Goal: Check status: Check status

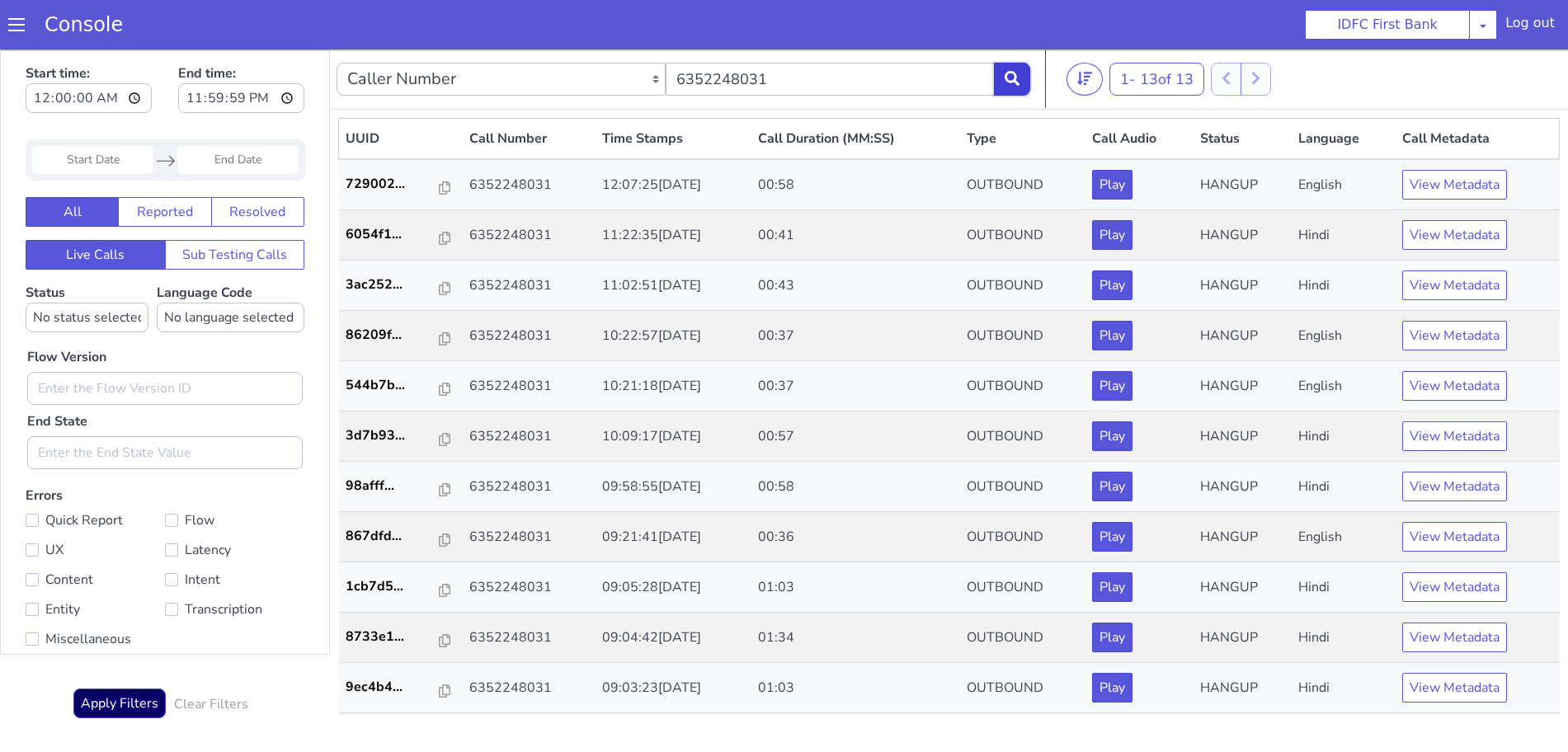
click at [1008, 87] on button at bounding box center [1011, 79] width 36 height 33
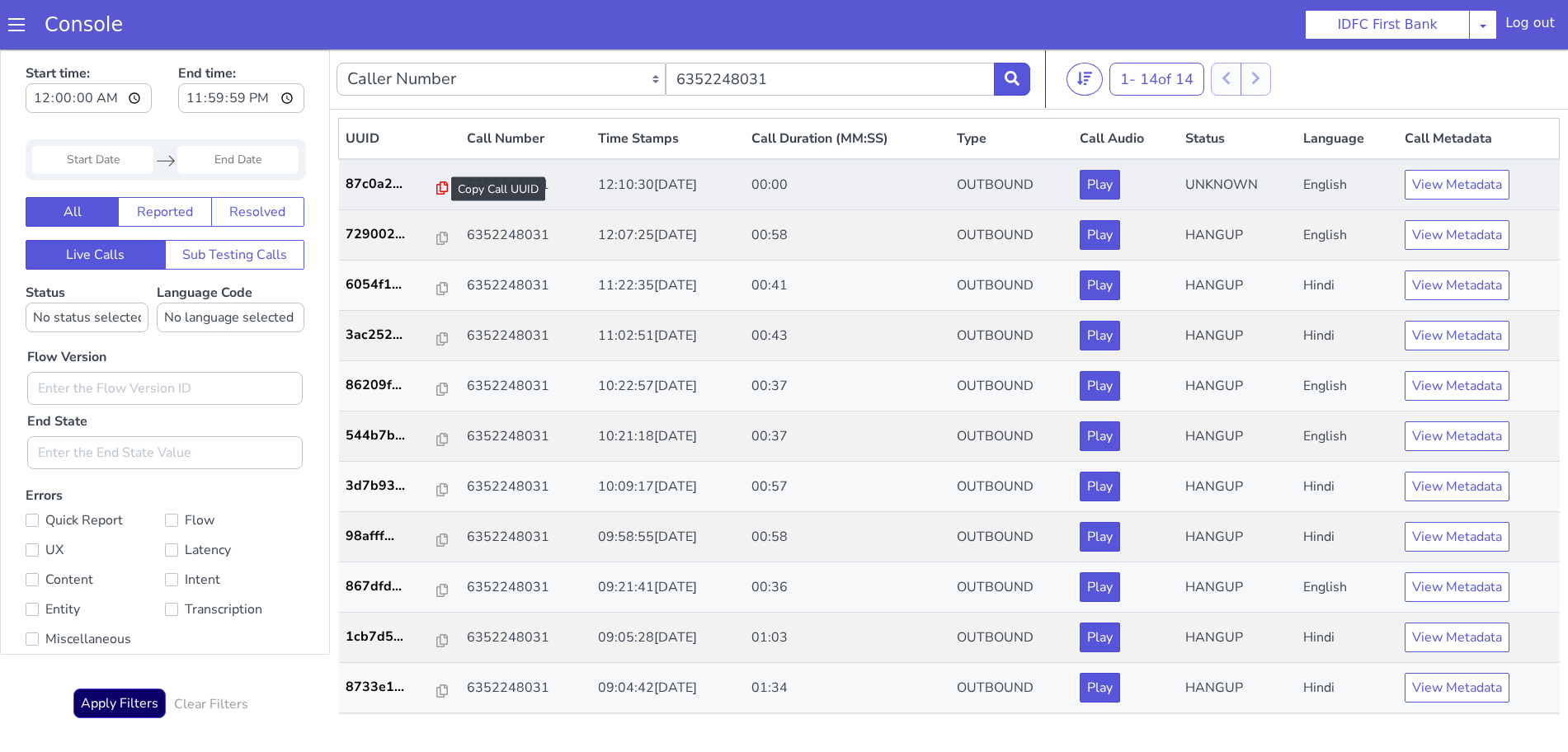
click at [436, 188] on icon at bounding box center [442, 188] width 12 height 13
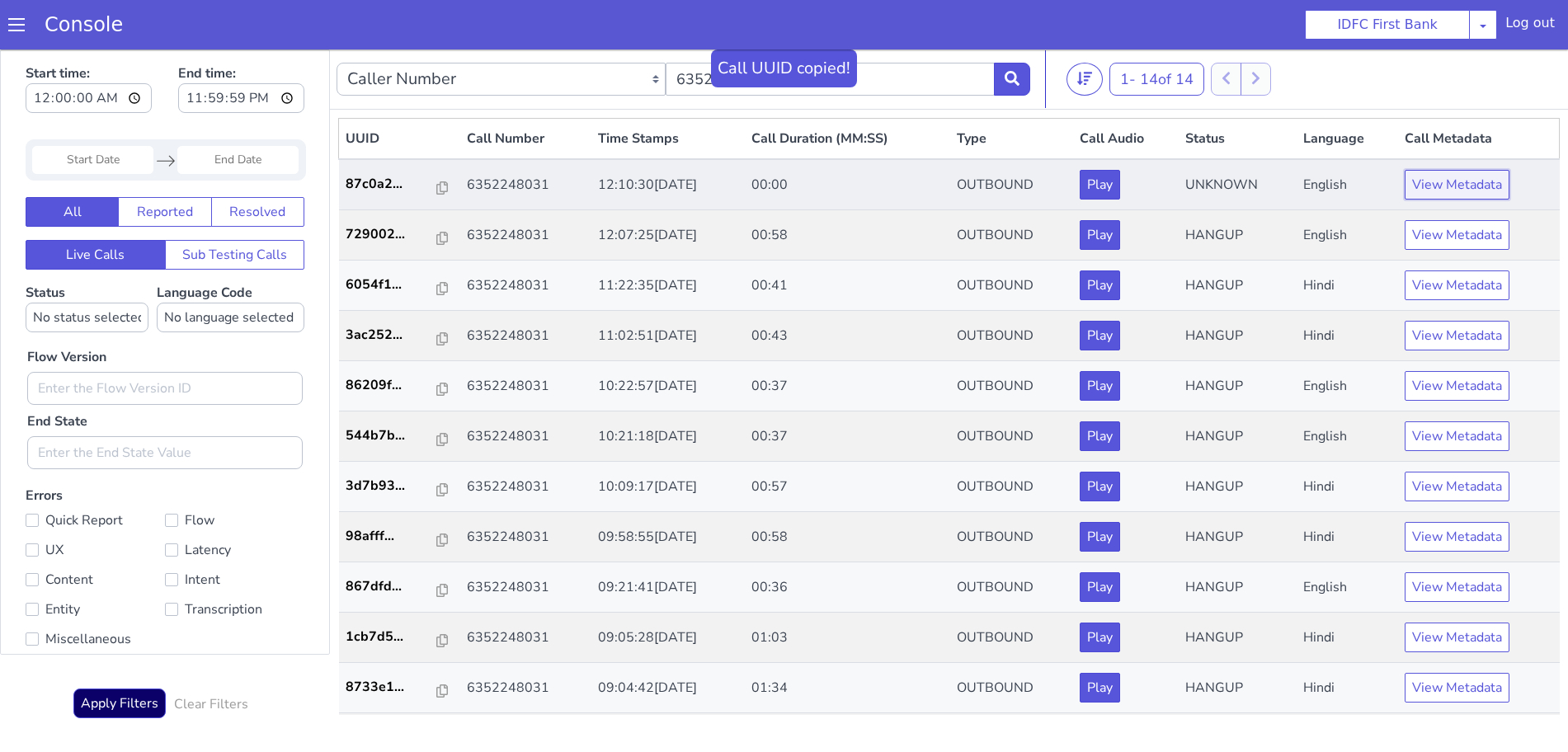
click at [1430, 189] on button "View Metadata" at bounding box center [1457, 185] width 105 height 29
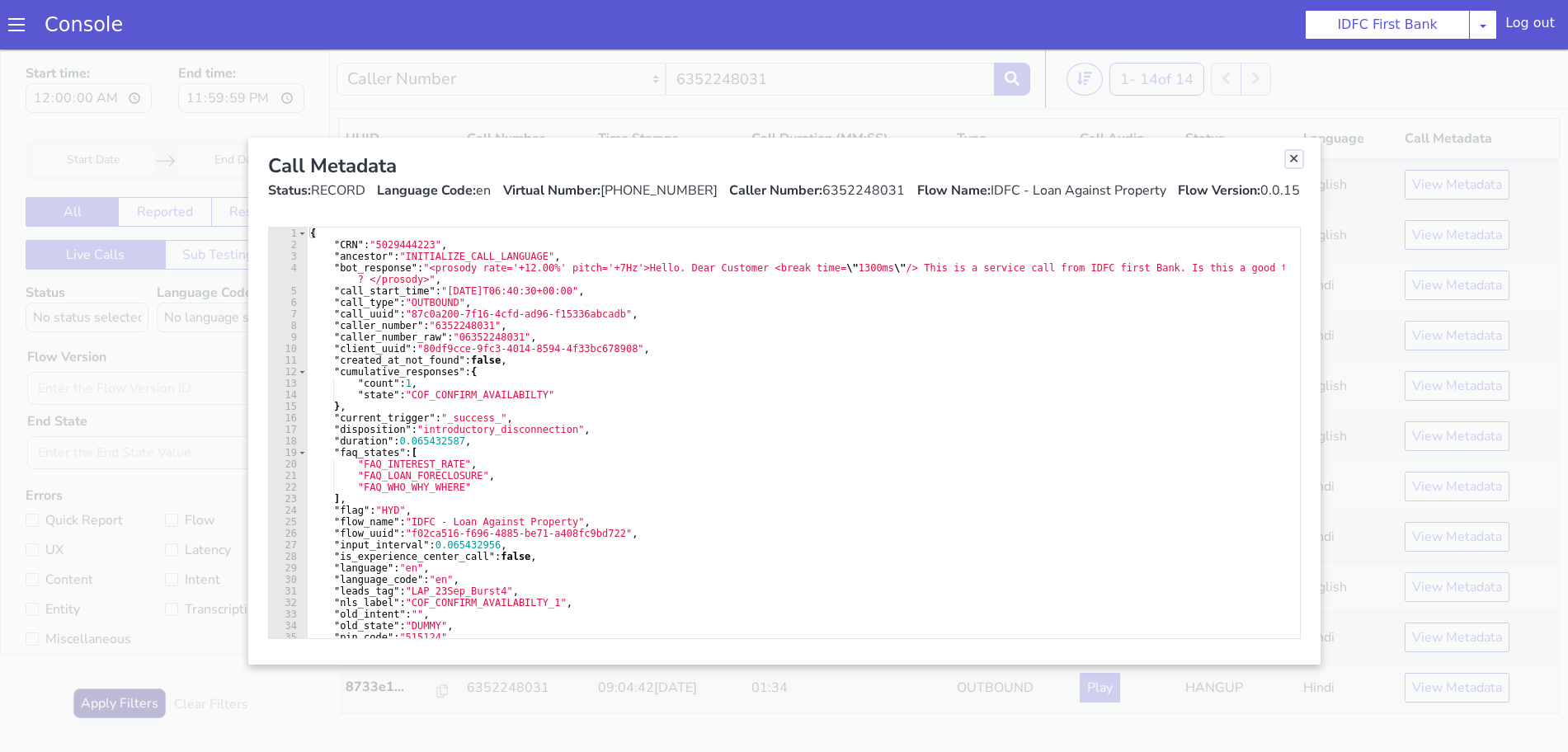
drag, startPoint x: 1284, startPoint y: 156, endPoint x: 1263, endPoint y: 187, distance: 37.4
click at [1285, 156] on link "Close" at bounding box center [1294, 159] width 17 height 17
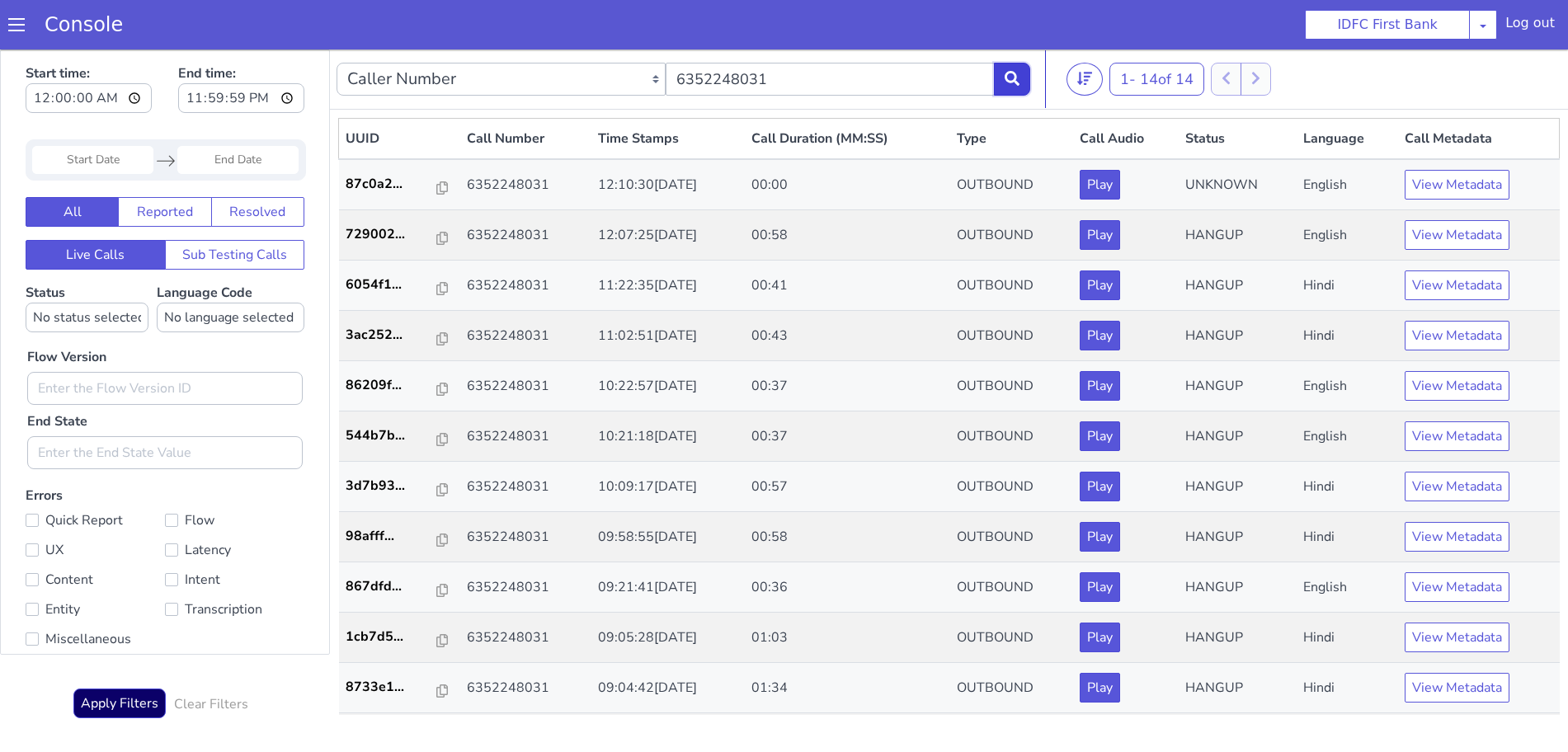
click at [1016, 65] on button at bounding box center [1011, 79] width 36 height 33
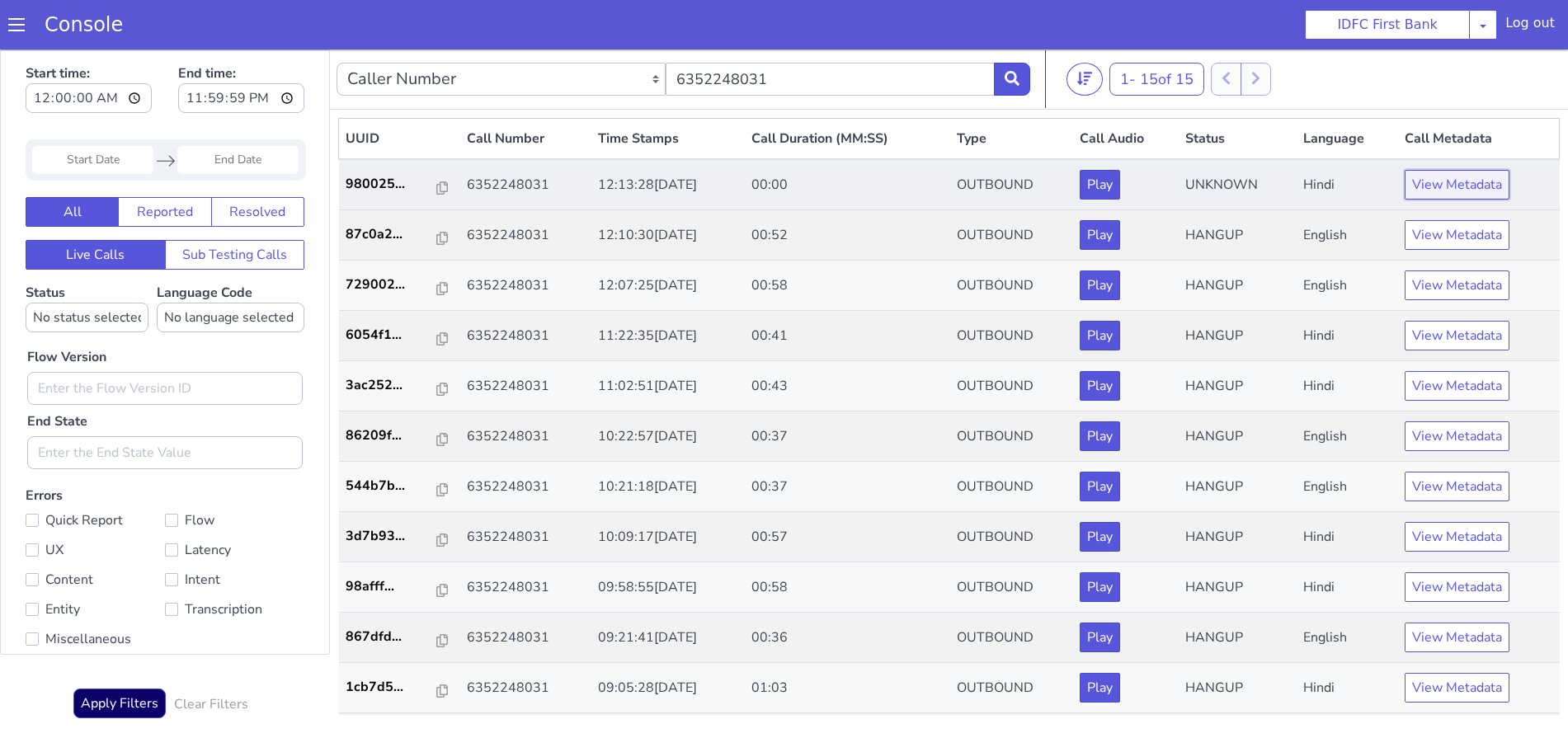
click at [1444, 184] on button "View Metadata" at bounding box center [1457, 185] width 105 height 29
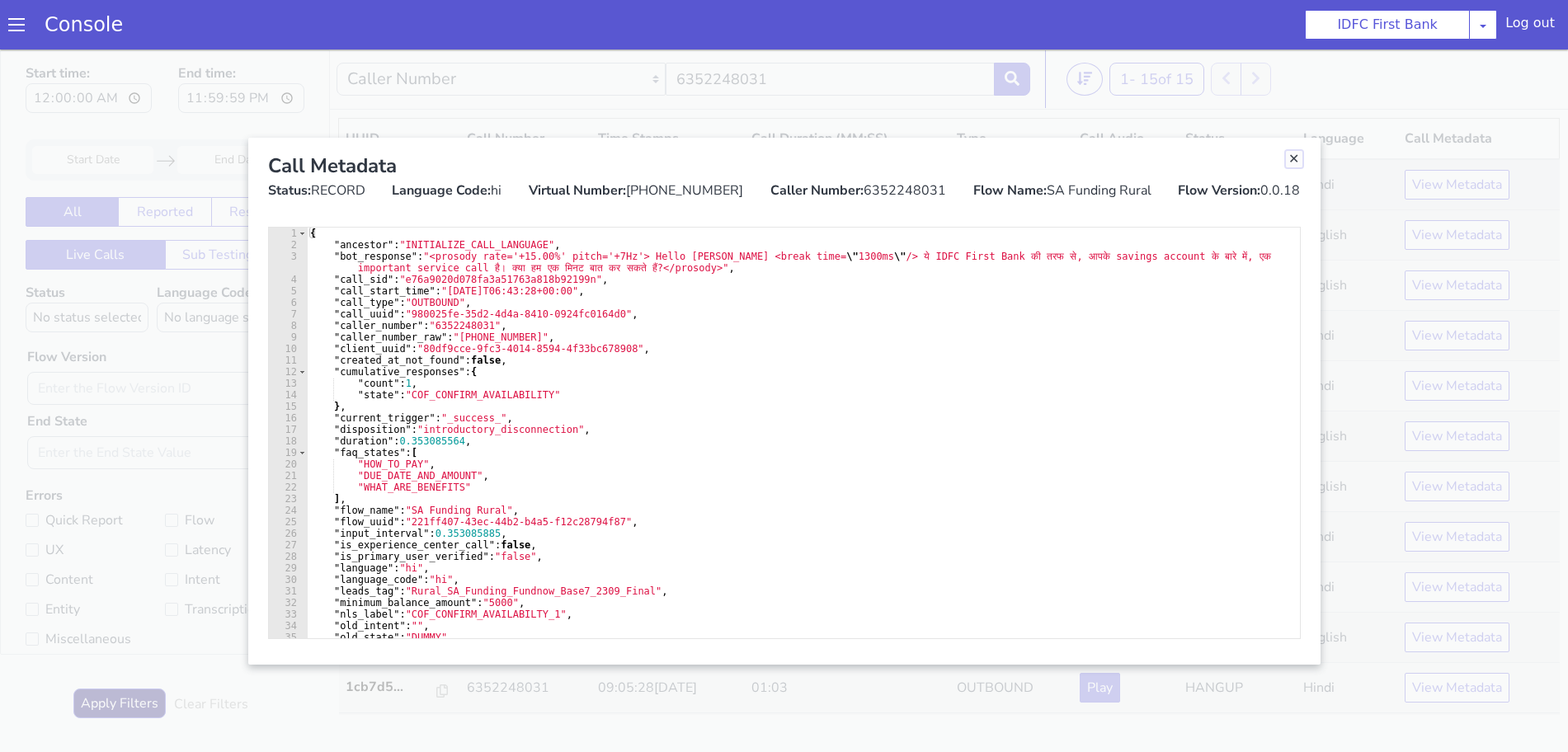
click at [1295, 158] on link "Close" at bounding box center [1294, 159] width 17 height 17
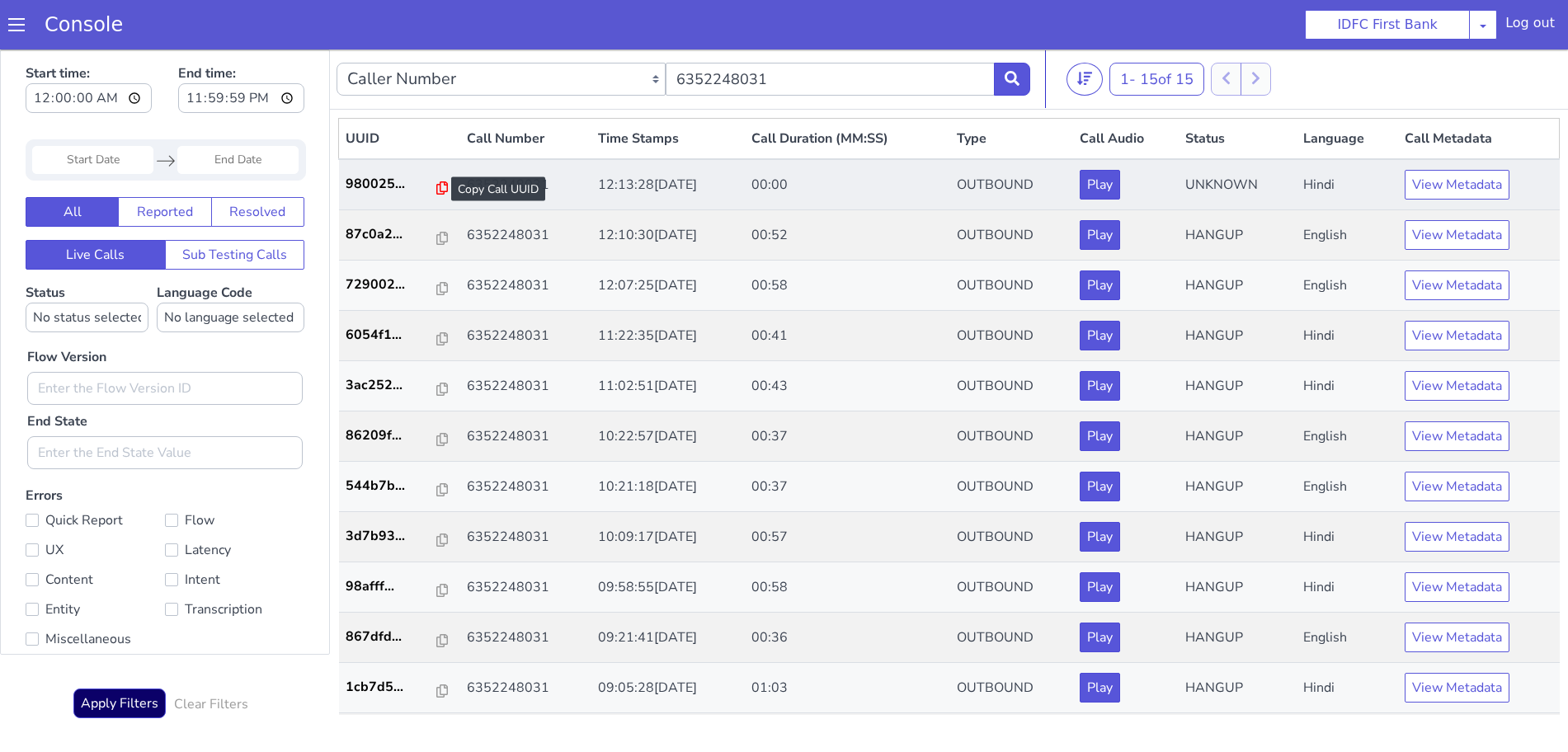
click at [436, 185] on icon at bounding box center [442, 188] width 12 height 13
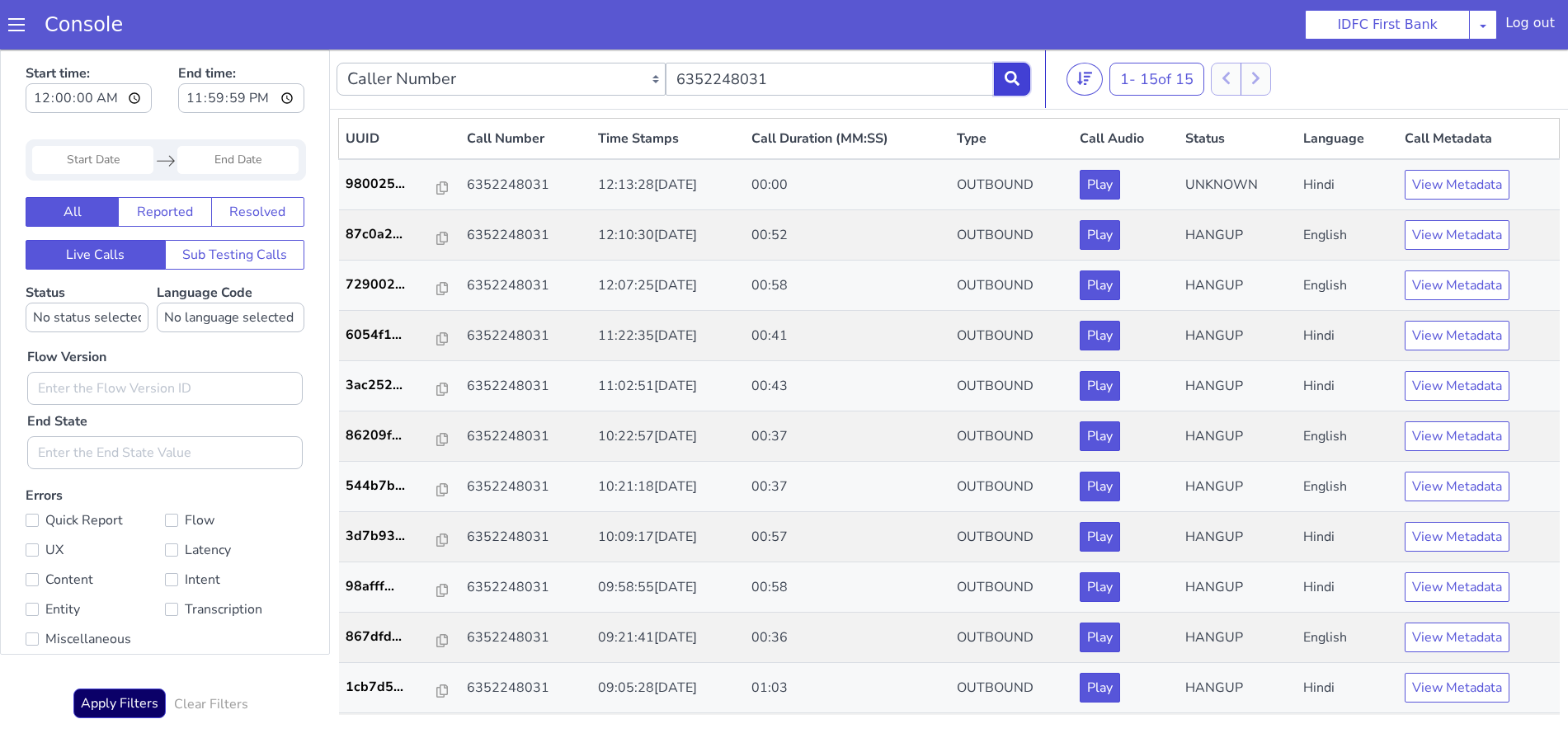
click at [1001, 68] on button at bounding box center [1011, 79] width 36 height 33
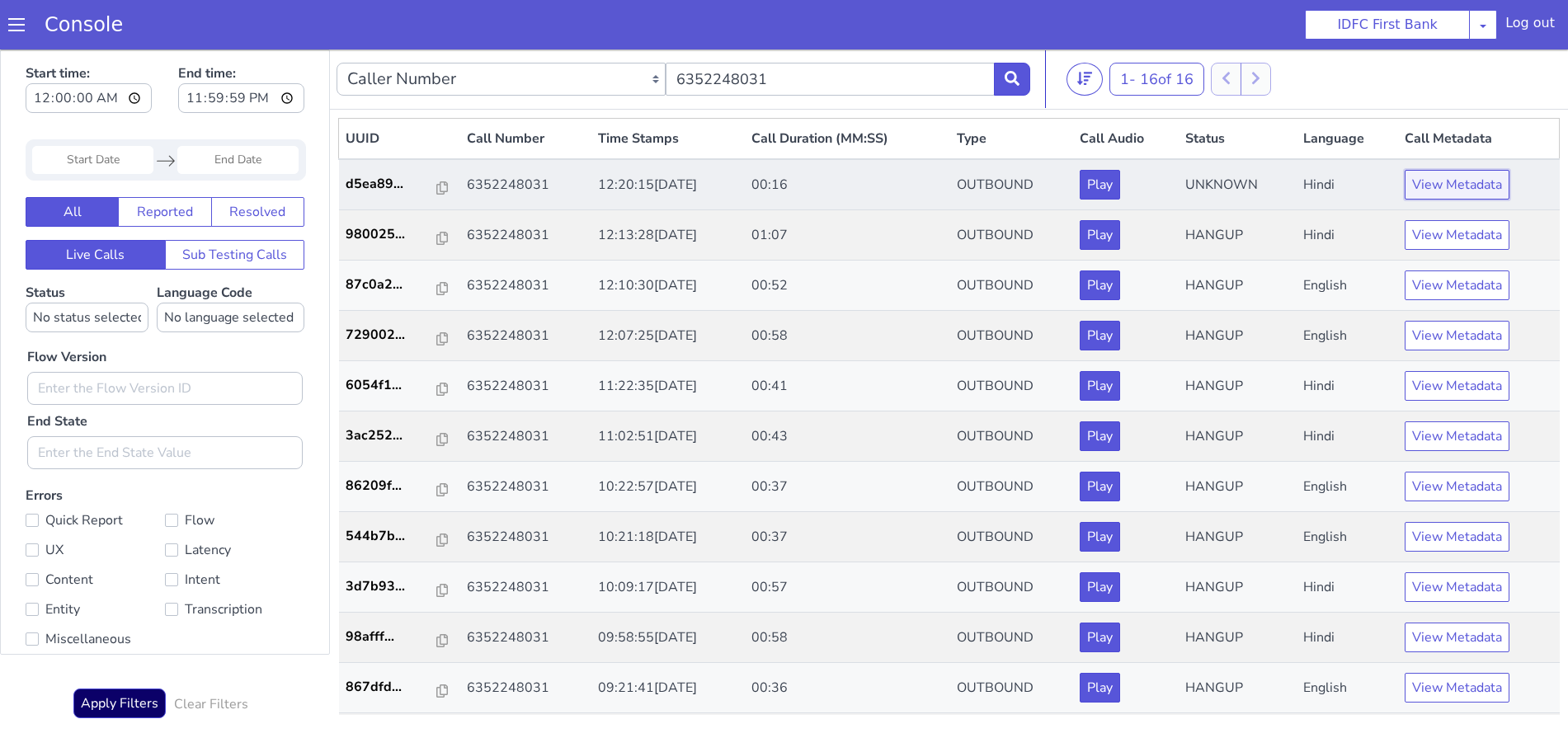
click at [1446, 180] on button "View Metadata" at bounding box center [1457, 185] width 105 height 29
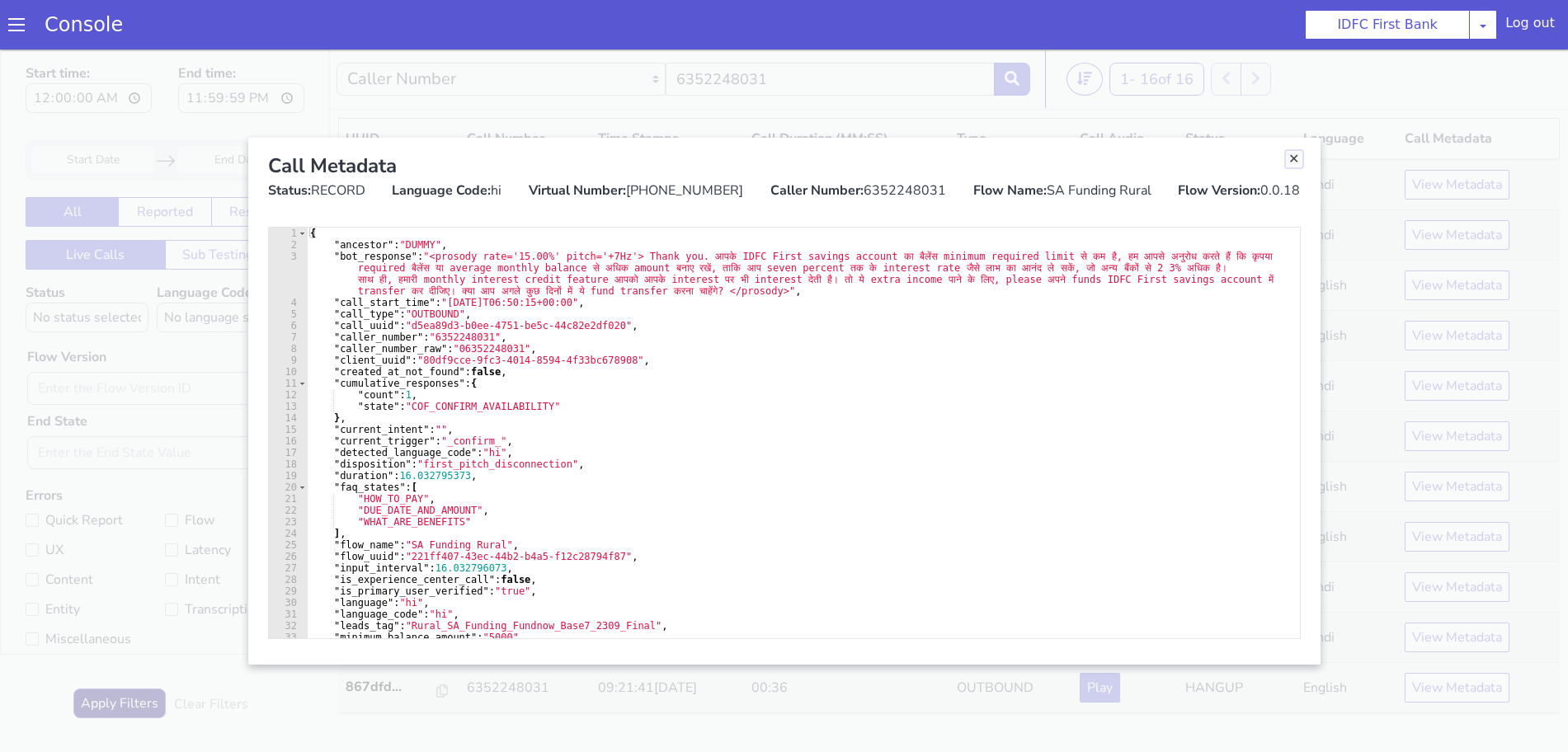
click at [1293, 156] on link "Close" at bounding box center [1294, 159] width 17 height 17
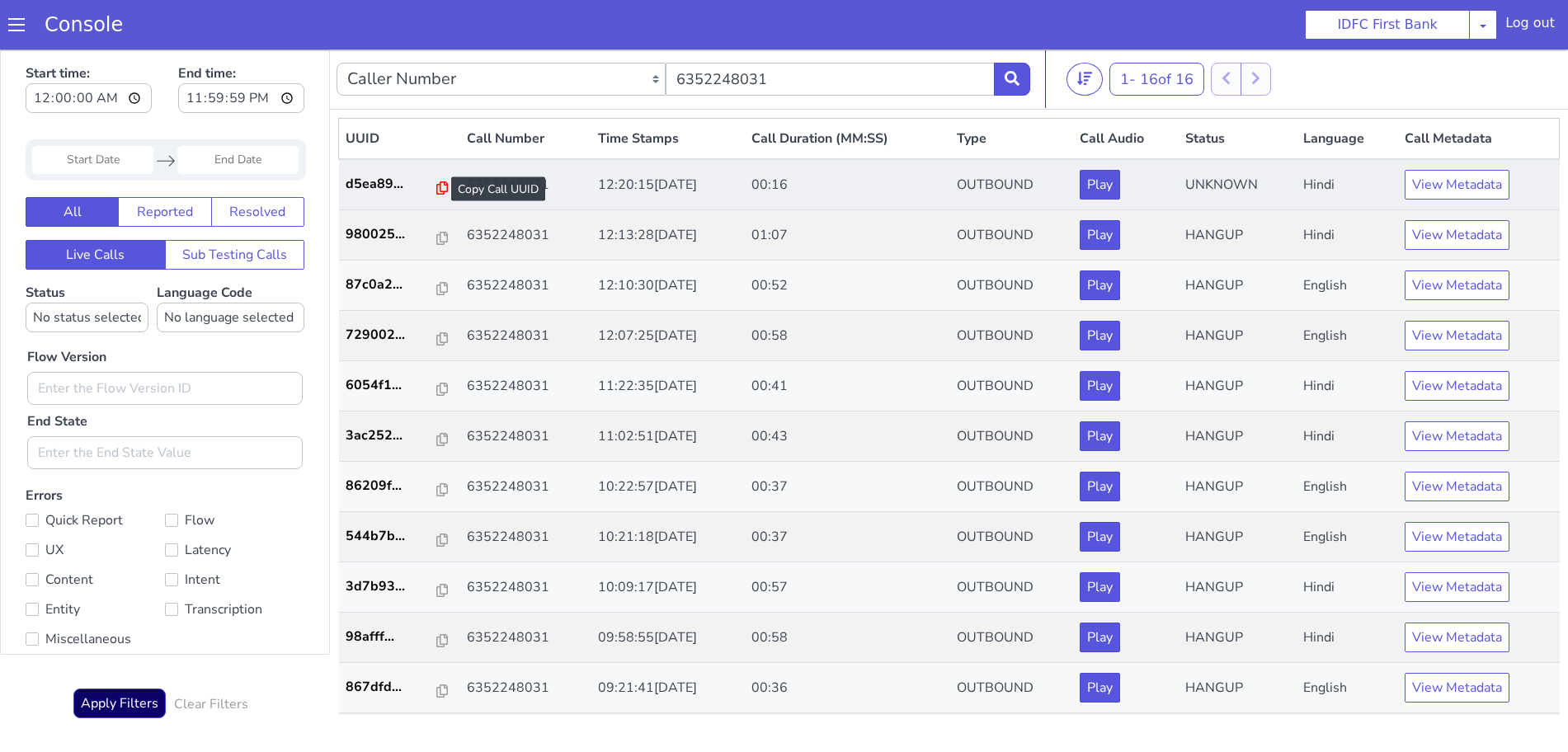
click at [436, 186] on icon at bounding box center [442, 188] width 12 height 13
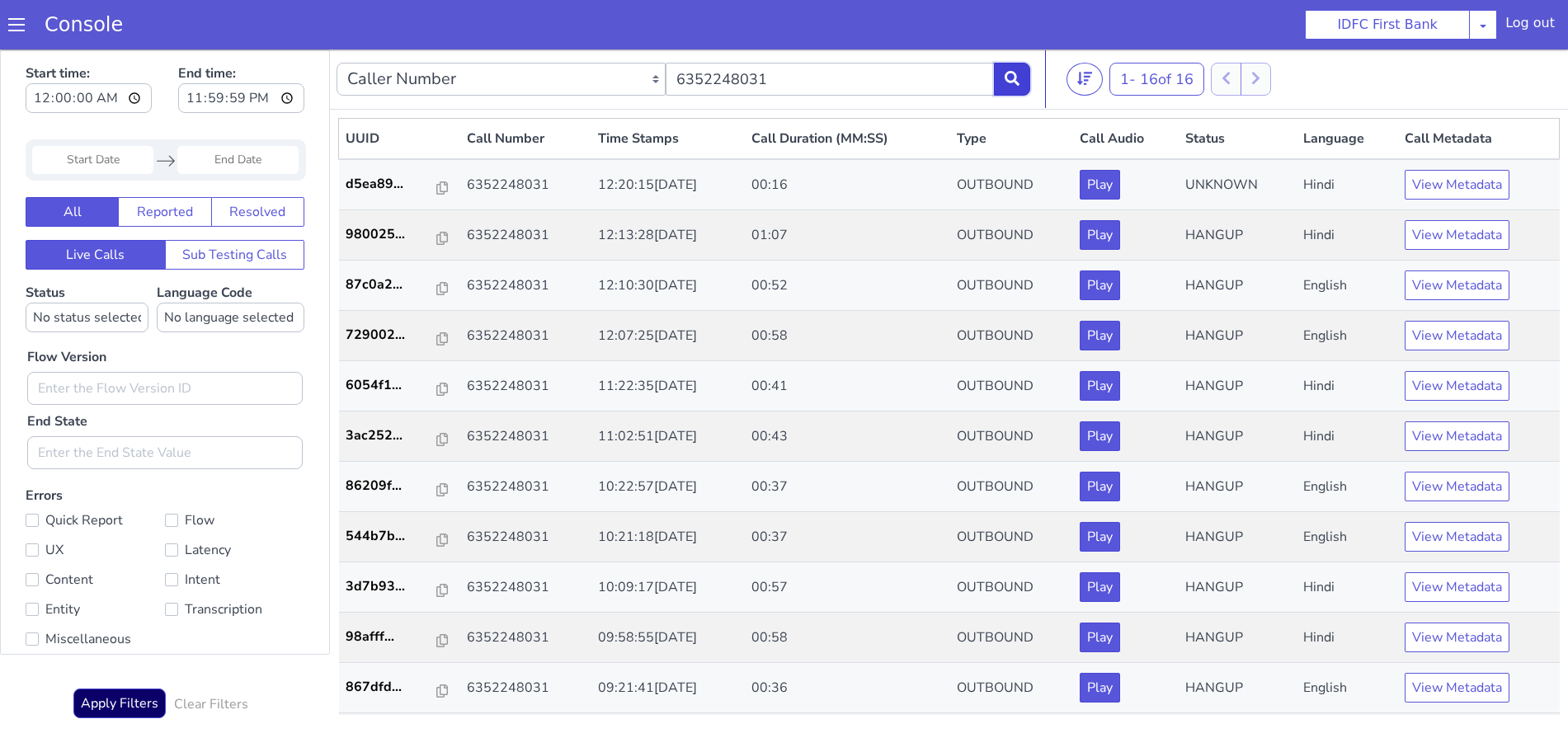
click at [1006, 80] on icon at bounding box center [1012, 78] width 15 height 15
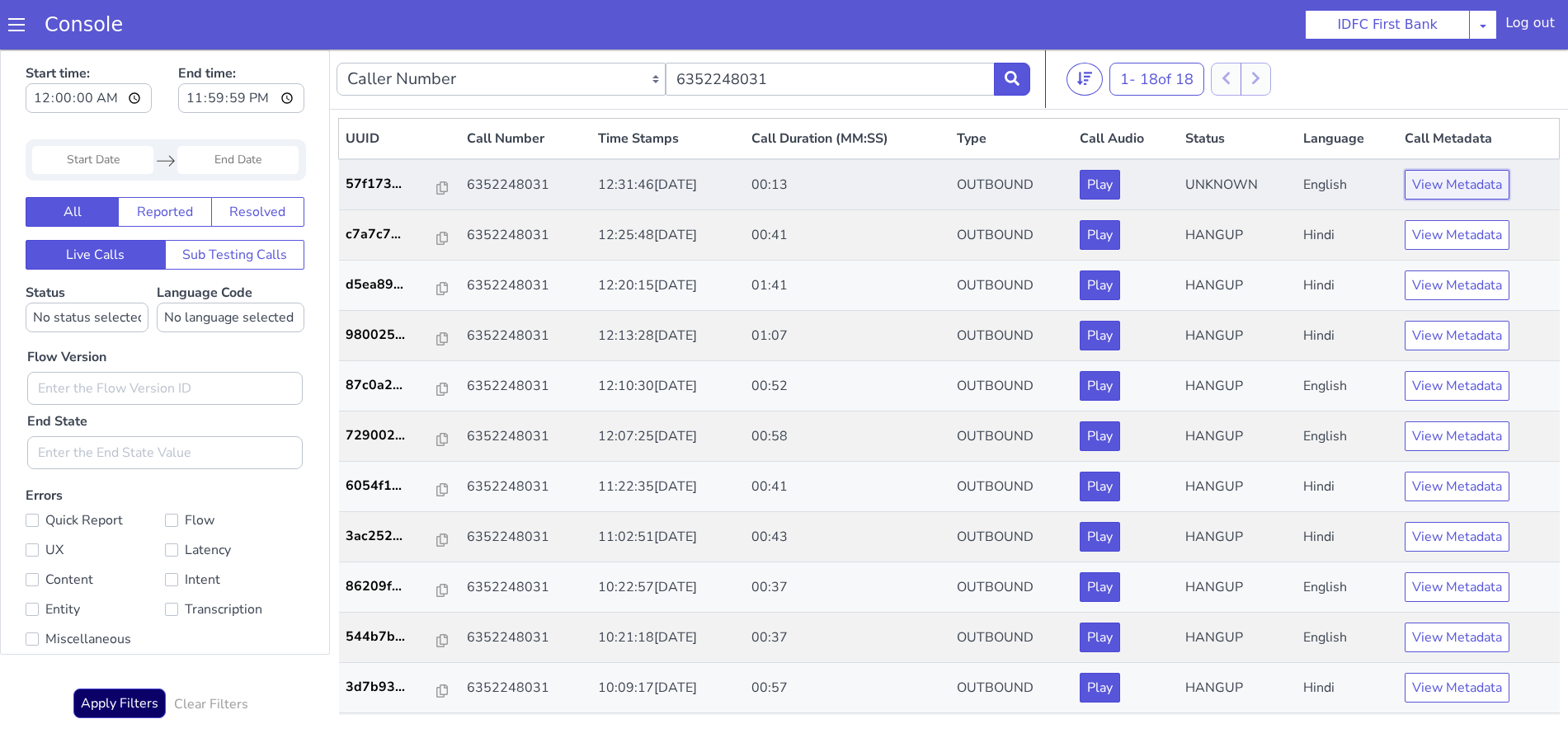
click at [1458, 179] on button "View Metadata" at bounding box center [1457, 185] width 105 height 29
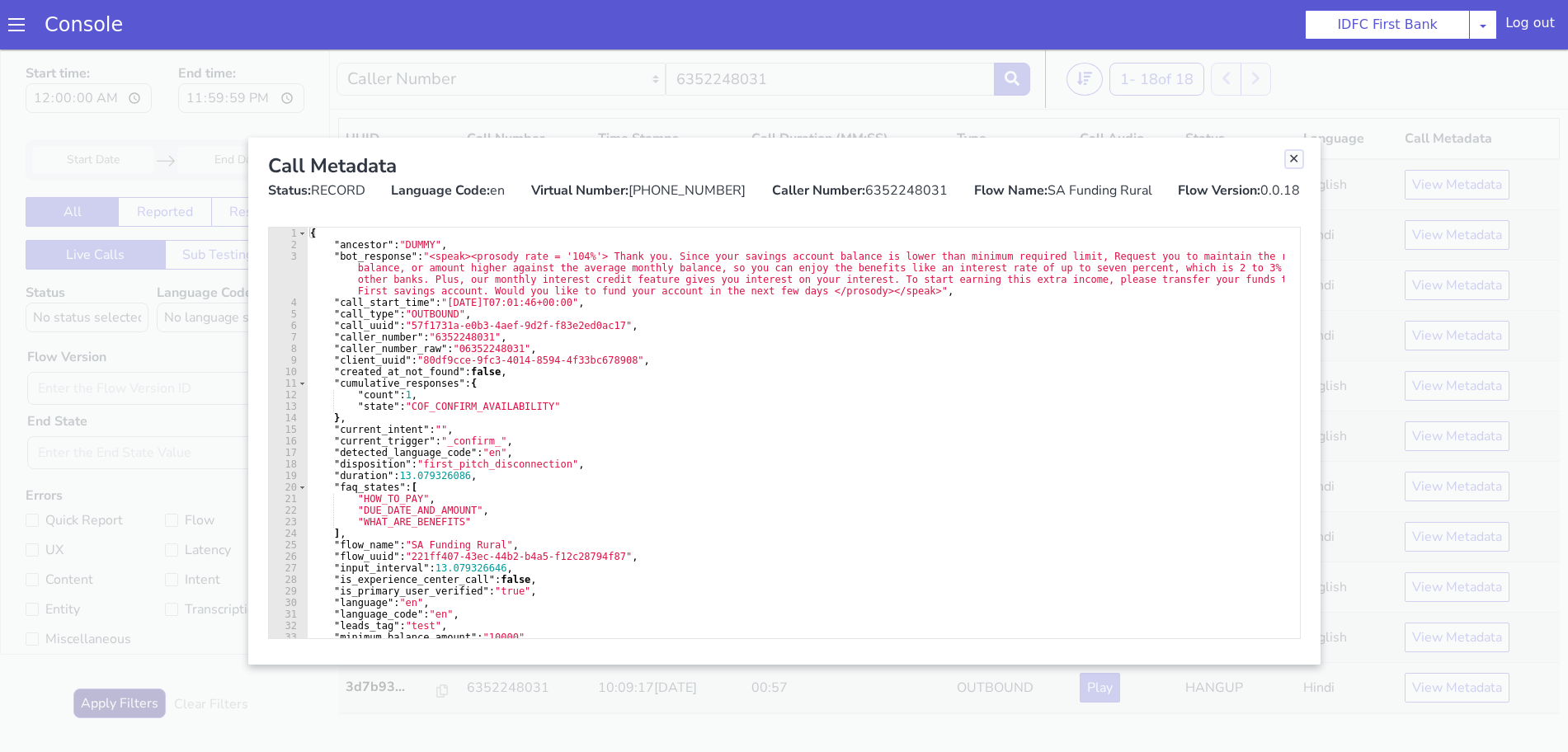
click at [1292, 158] on link "Close" at bounding box center [1294, 159] width 17 height 17
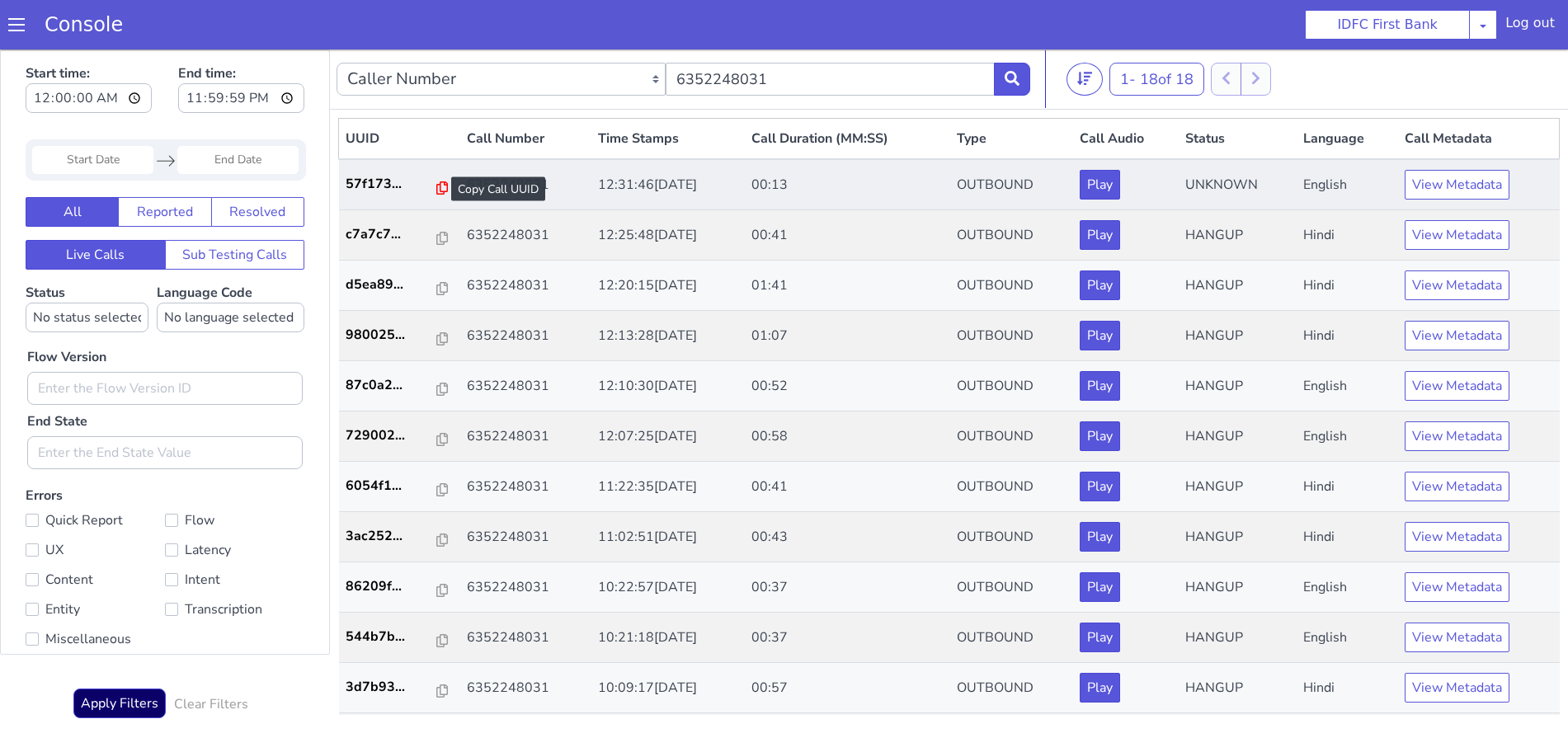
click at [436, 187] on icon at bounding box center [442, 188] width 12 height 13
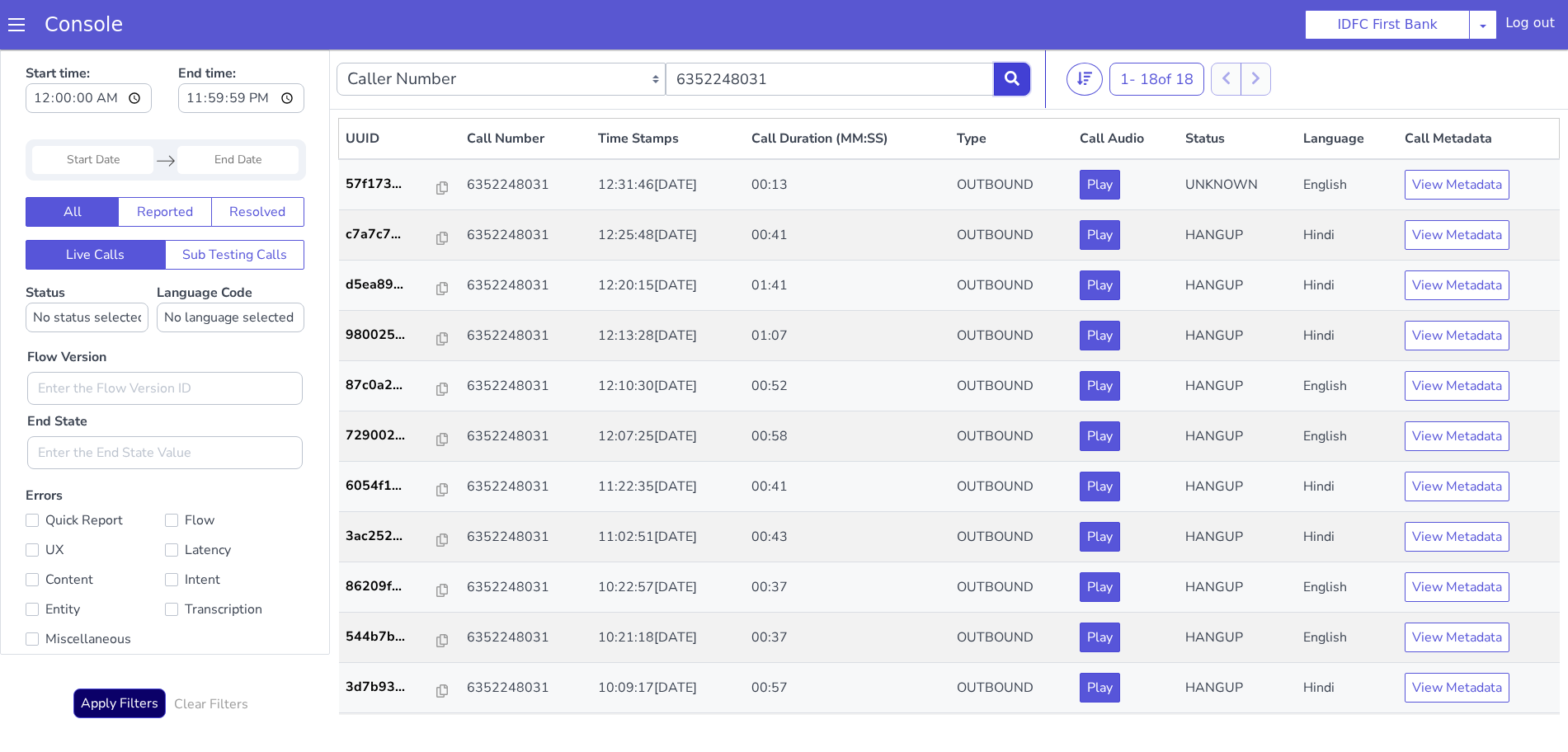
click at [1011, 76] on icon at bounding box center [1012, 78] width 15 height 15
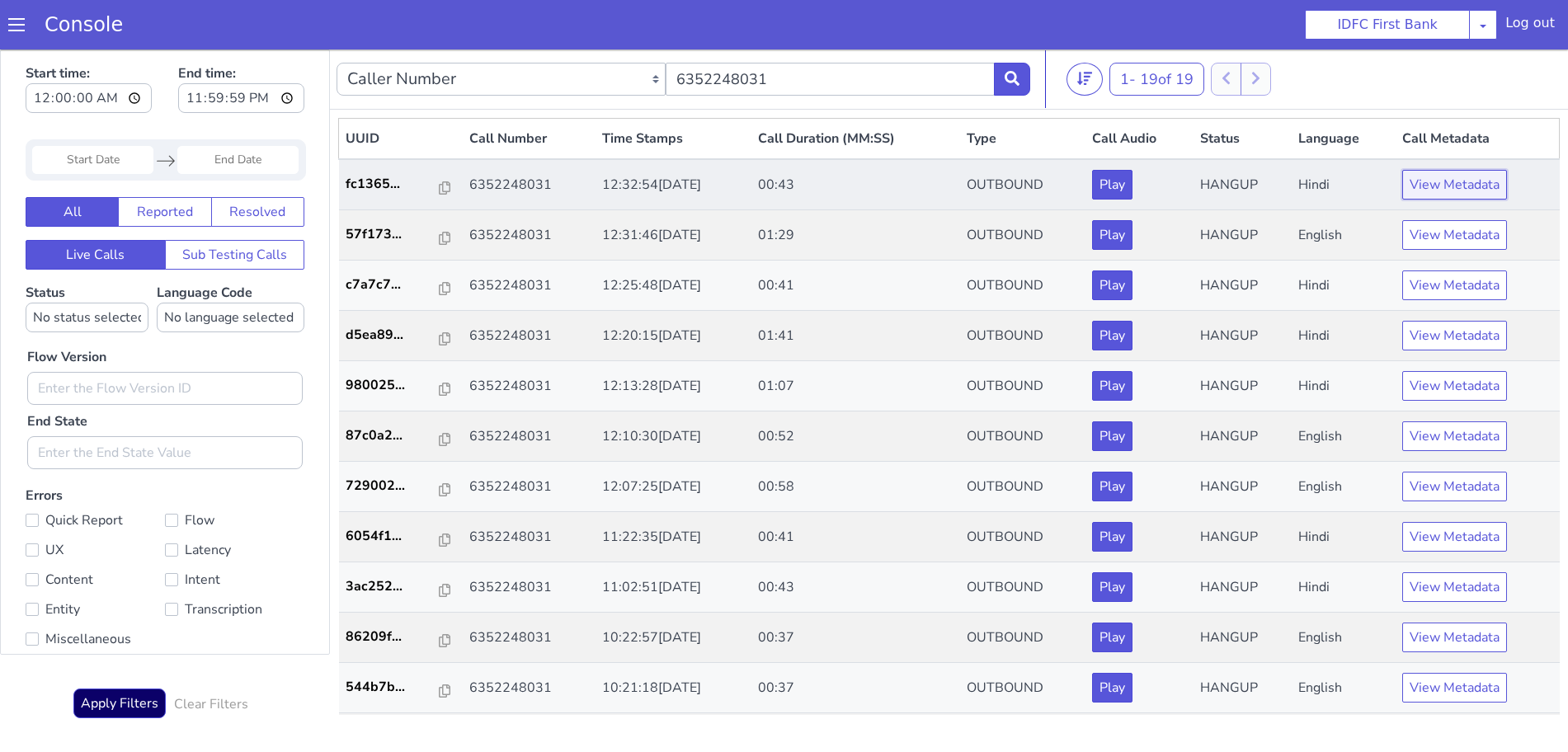
click at [1431, 180] on button "View Metadata" at bounding box center [1455, 185] width 105 height 29
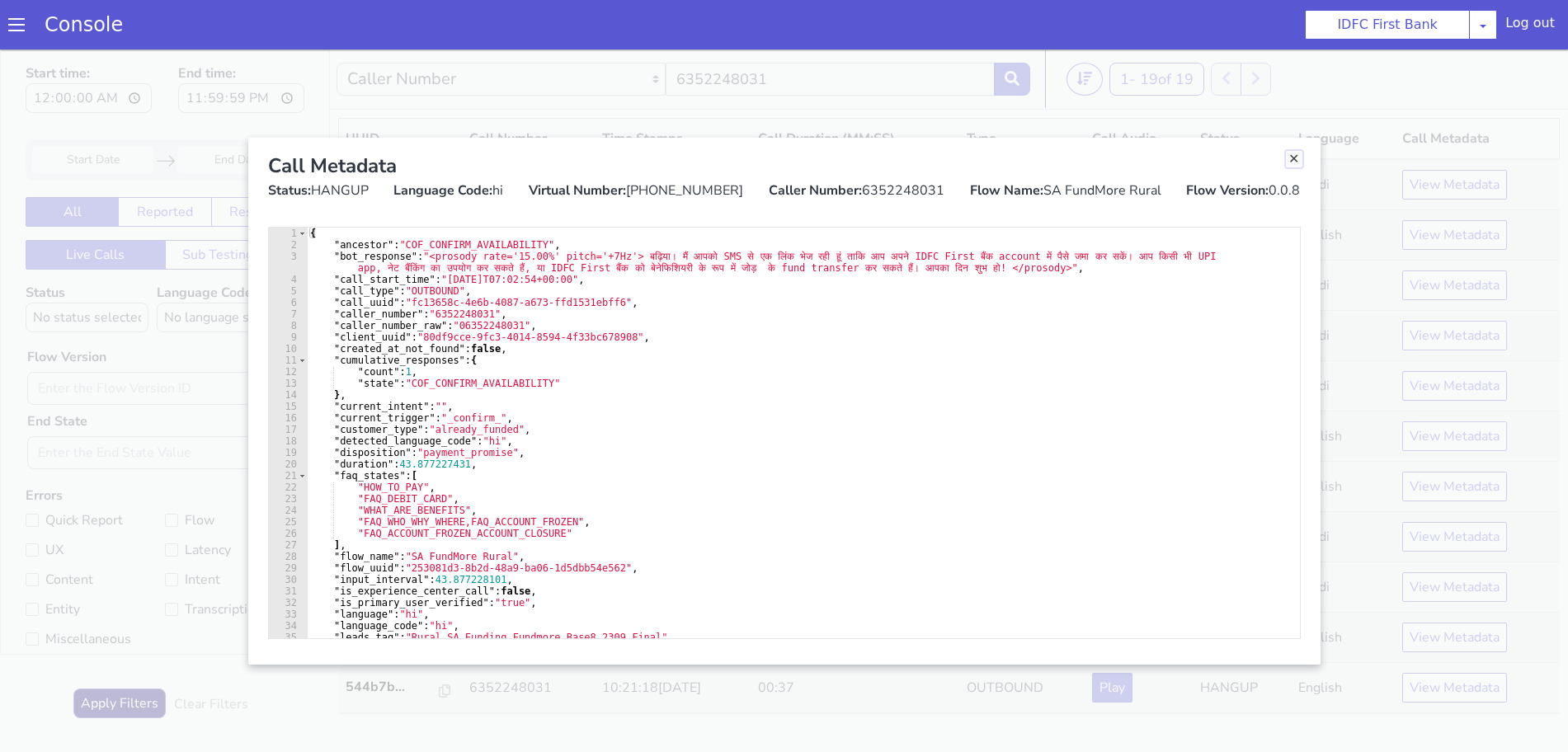
click at [1289, 157] on link "Close" at bounding box center [1294, 159] width 17 height 17
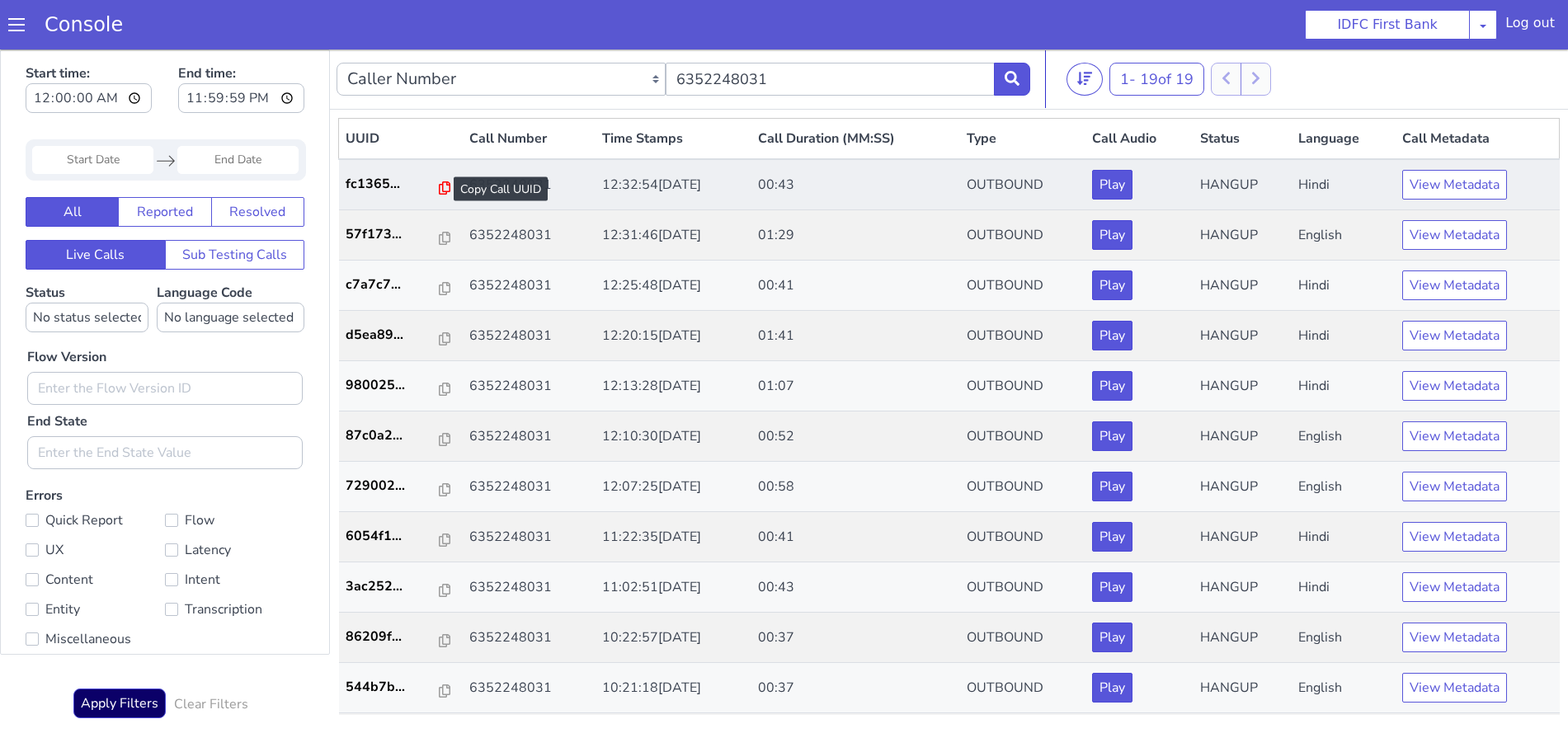
click at [439, 185] on icon at bounding box center [445, 188] width 12 height 13
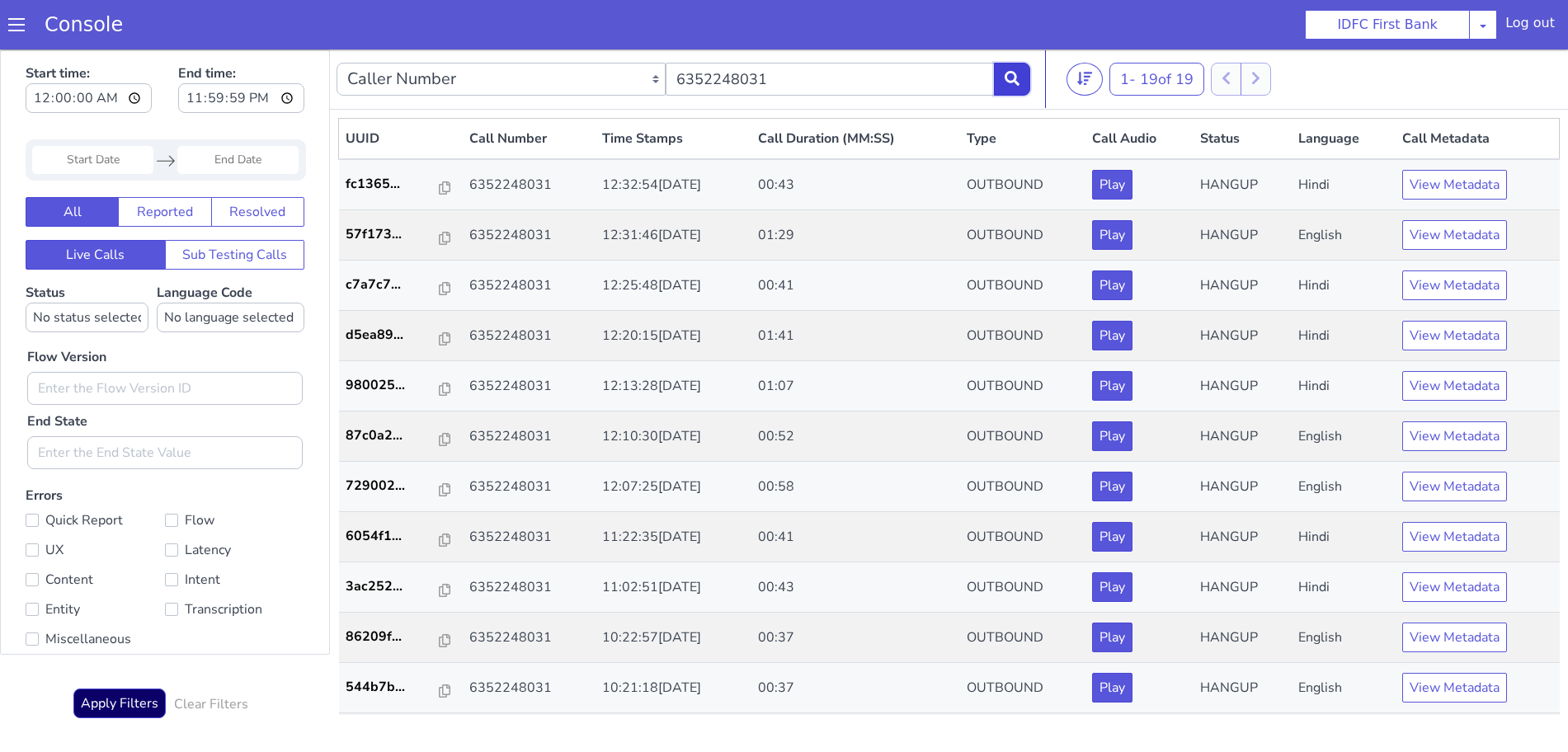
drag, startPoint x: 1028, startPoint y: 84, endPoint x: 1013, endPoint y: 70, distance: 20.5
click at [1028, 83] on button at bounding box center [1011, 79] width 36 height 33
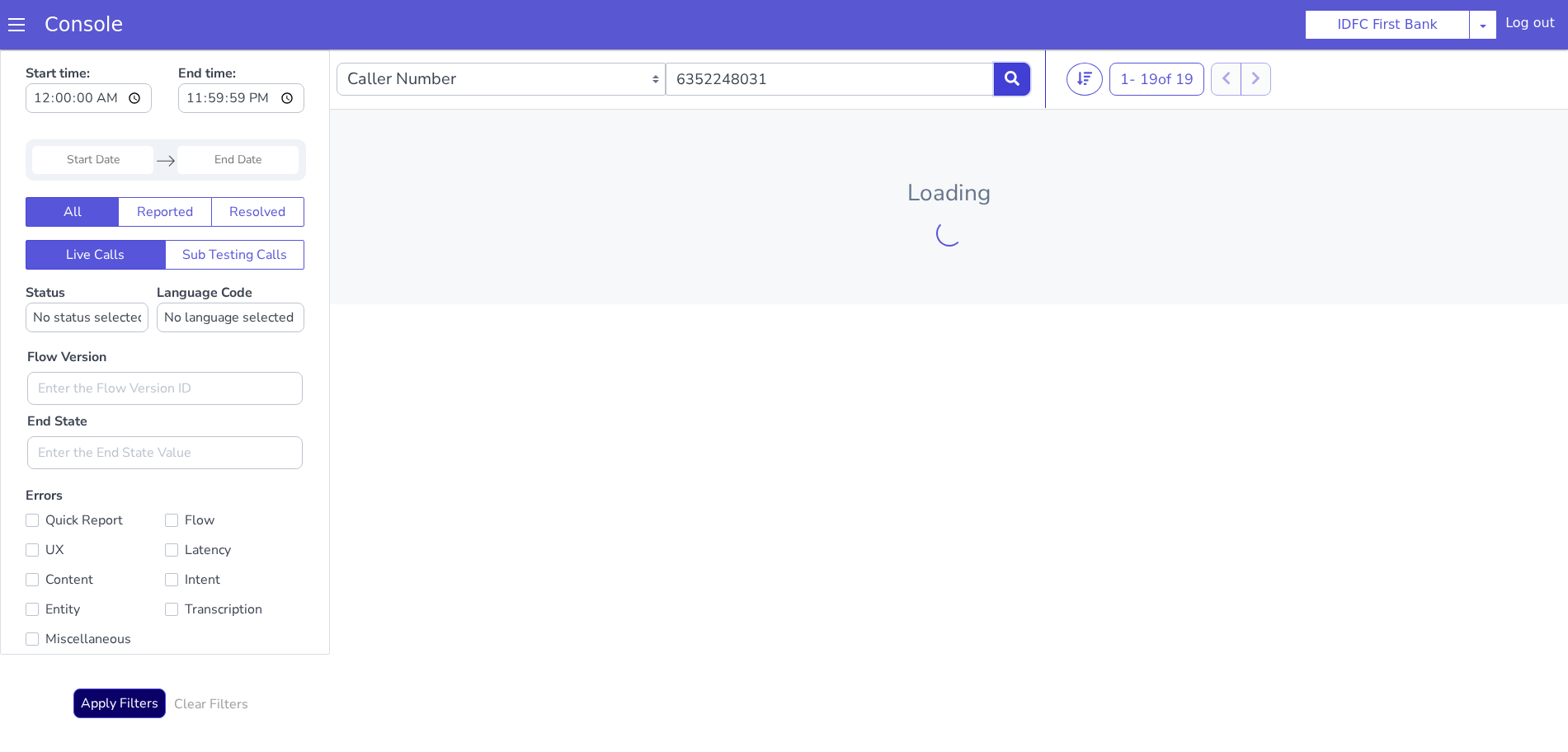
click at [1013, 70] on button at bounding box center [1011, 79] width 36 height 33
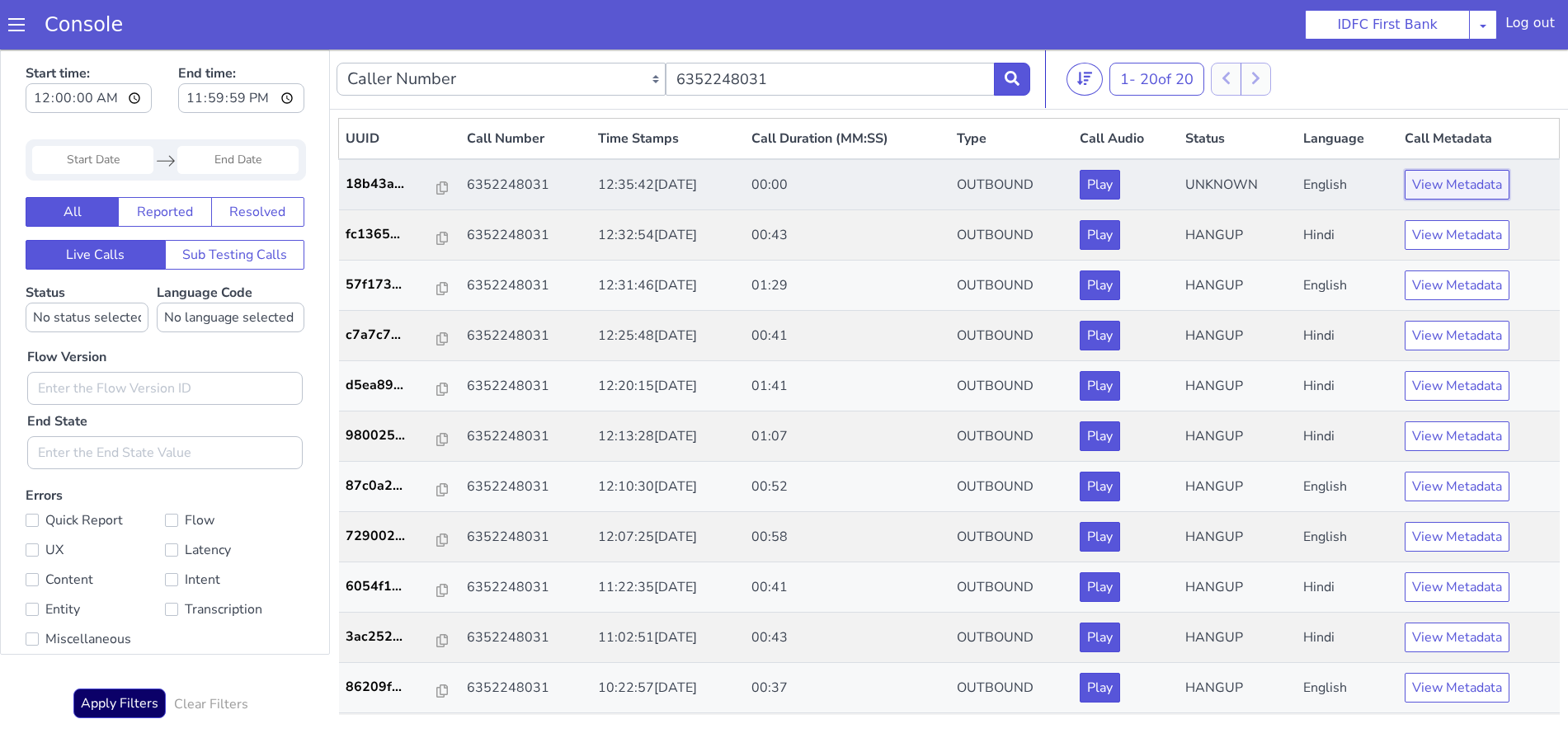
click at [1442, 188] on button "View Metadata" at bounding box center [1457, 185] width 105 height 29
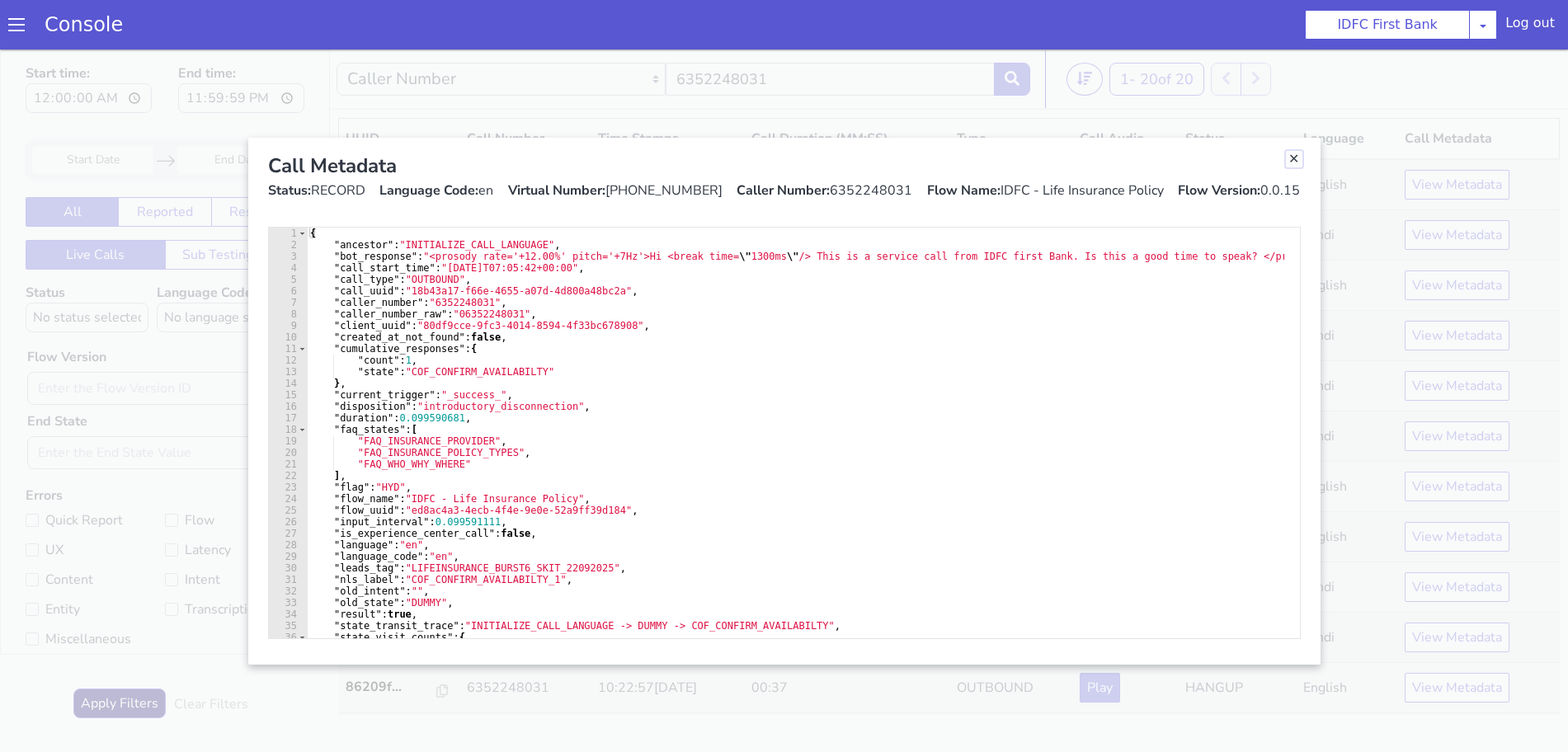
click at [1289, 155] on link "Close" at bounding box center [1294, 159] width 17 height 17
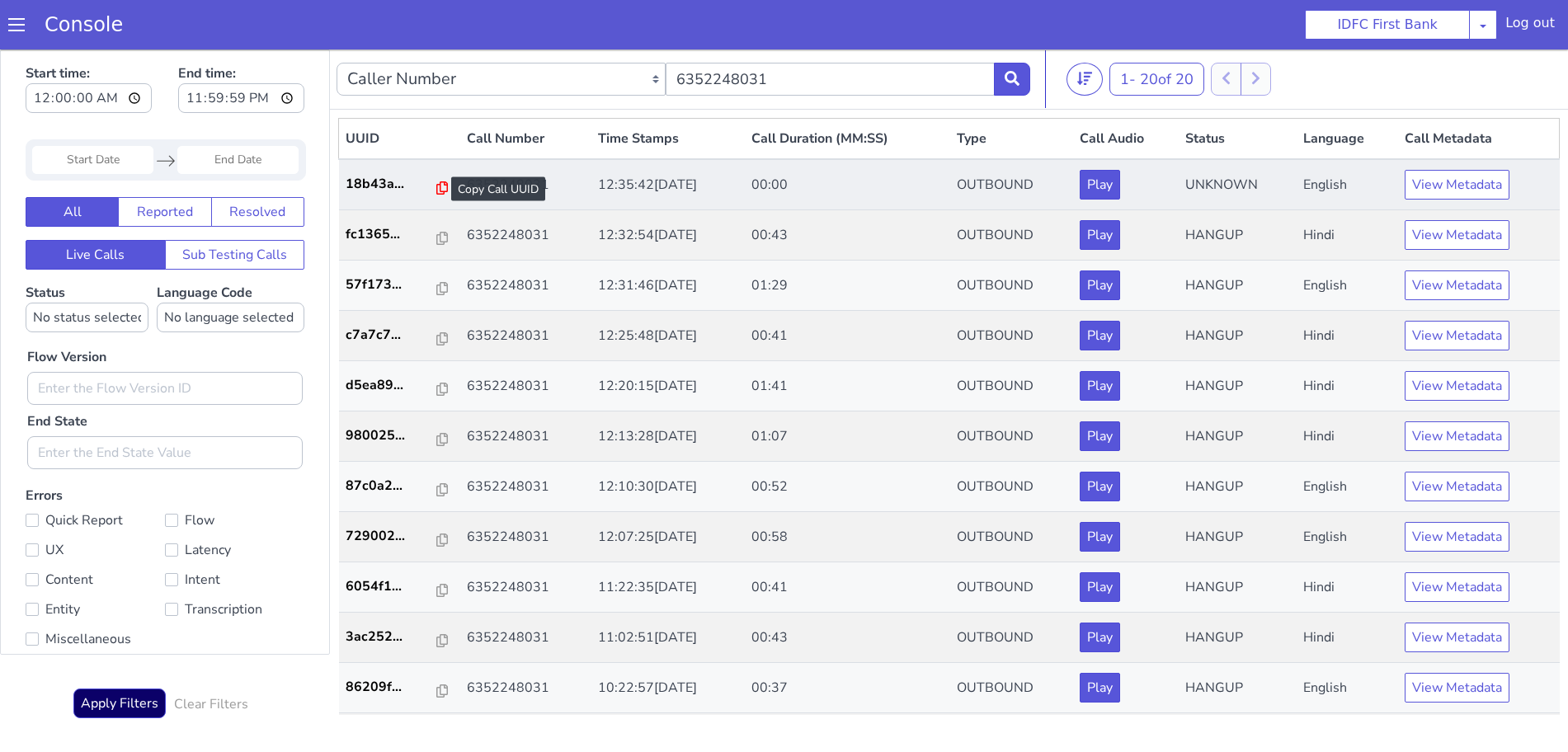
click at [436, 184] on icon at bounding box center [442, 188] width 12 height 13
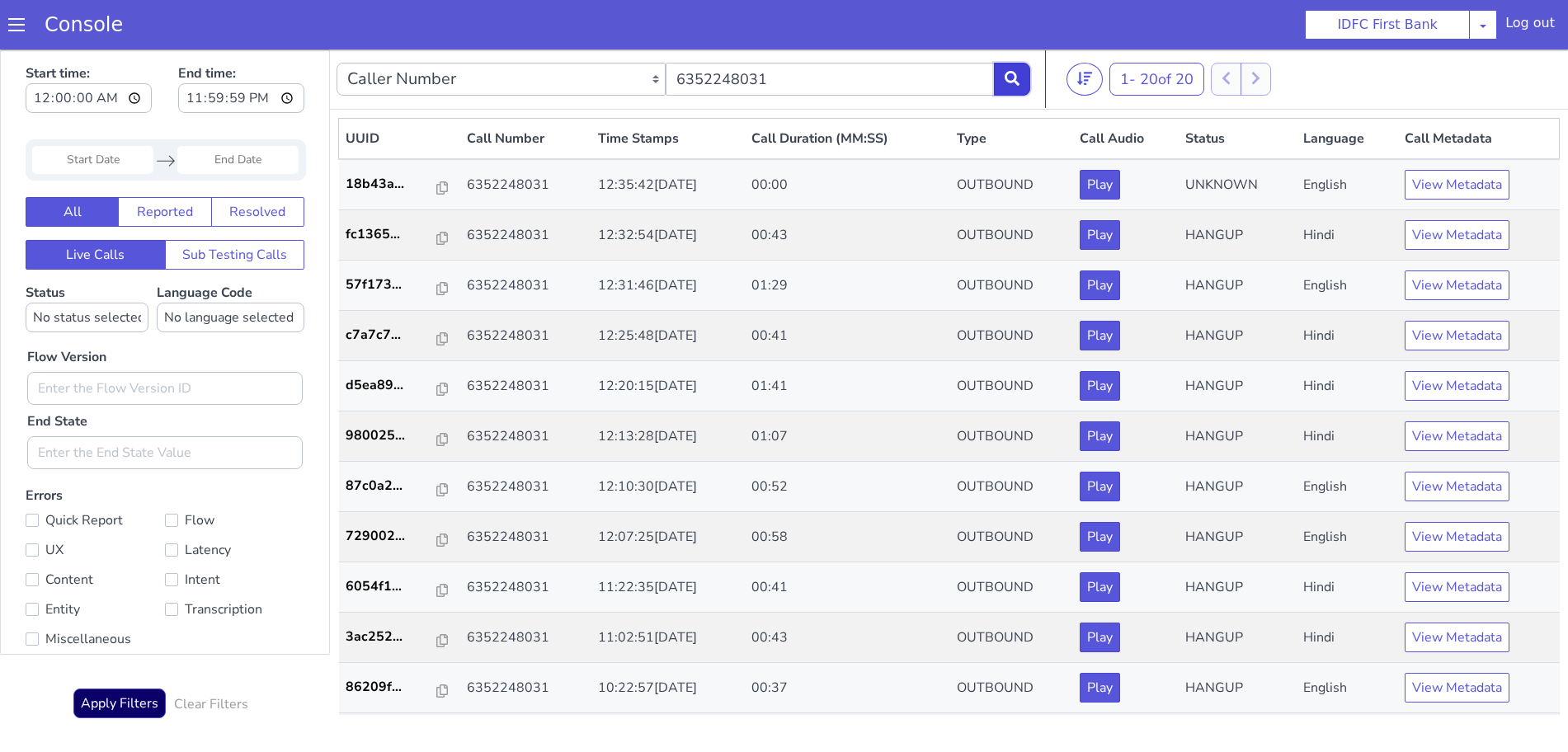
click at [1018, 72] on icon at bounding box center [1012, 78] width 15 height 15
click at [1446, 186] on button "View Metadata" at bounding box center [1457, 185] width 105 height 29
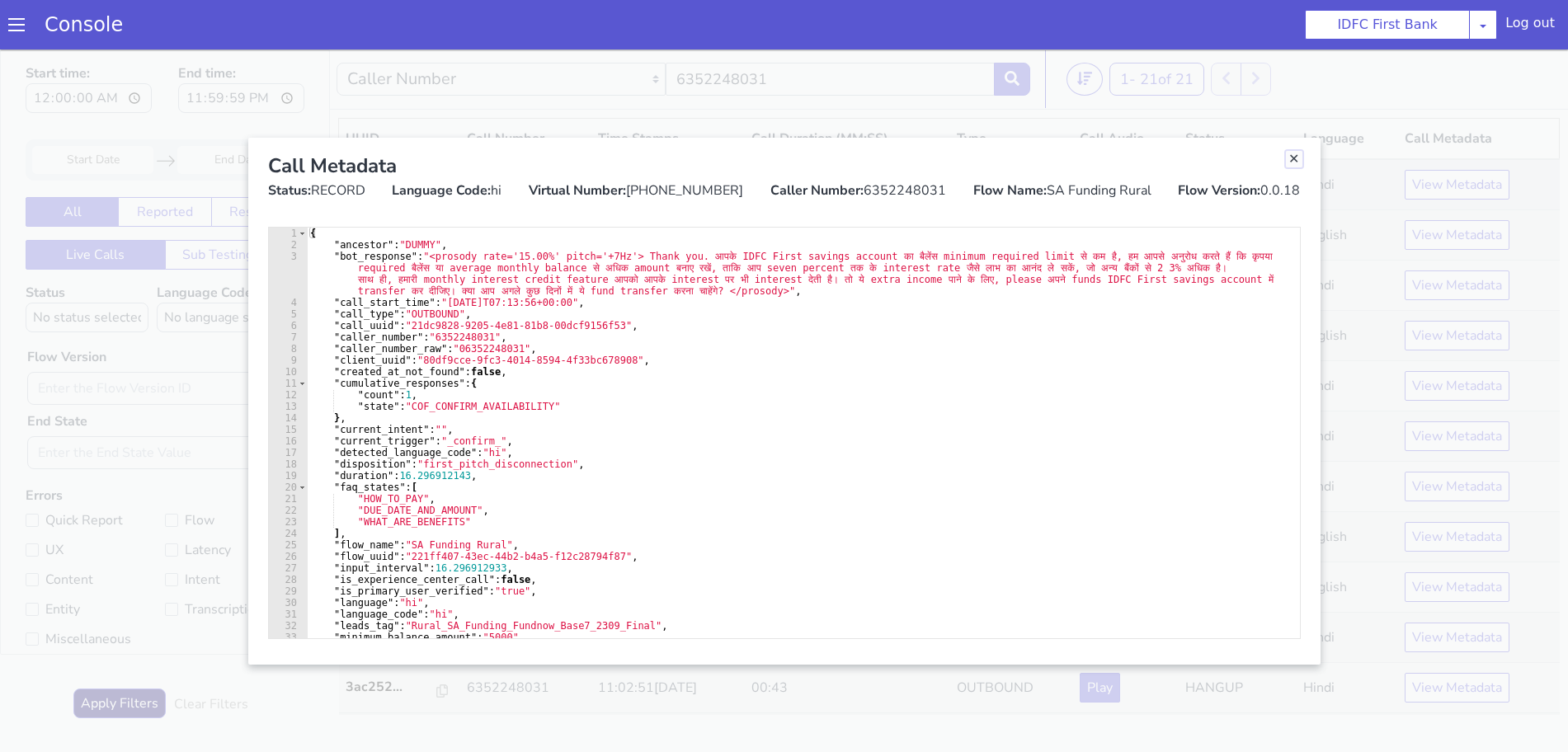
drag, startPoint x: 1289, startPoint y: 162, endPoint x: 1268, endPoint y: 176, distance: 25.2
click at [1289, 162] on link "Close" at bounding box center [1294, 159] width 17 height 17
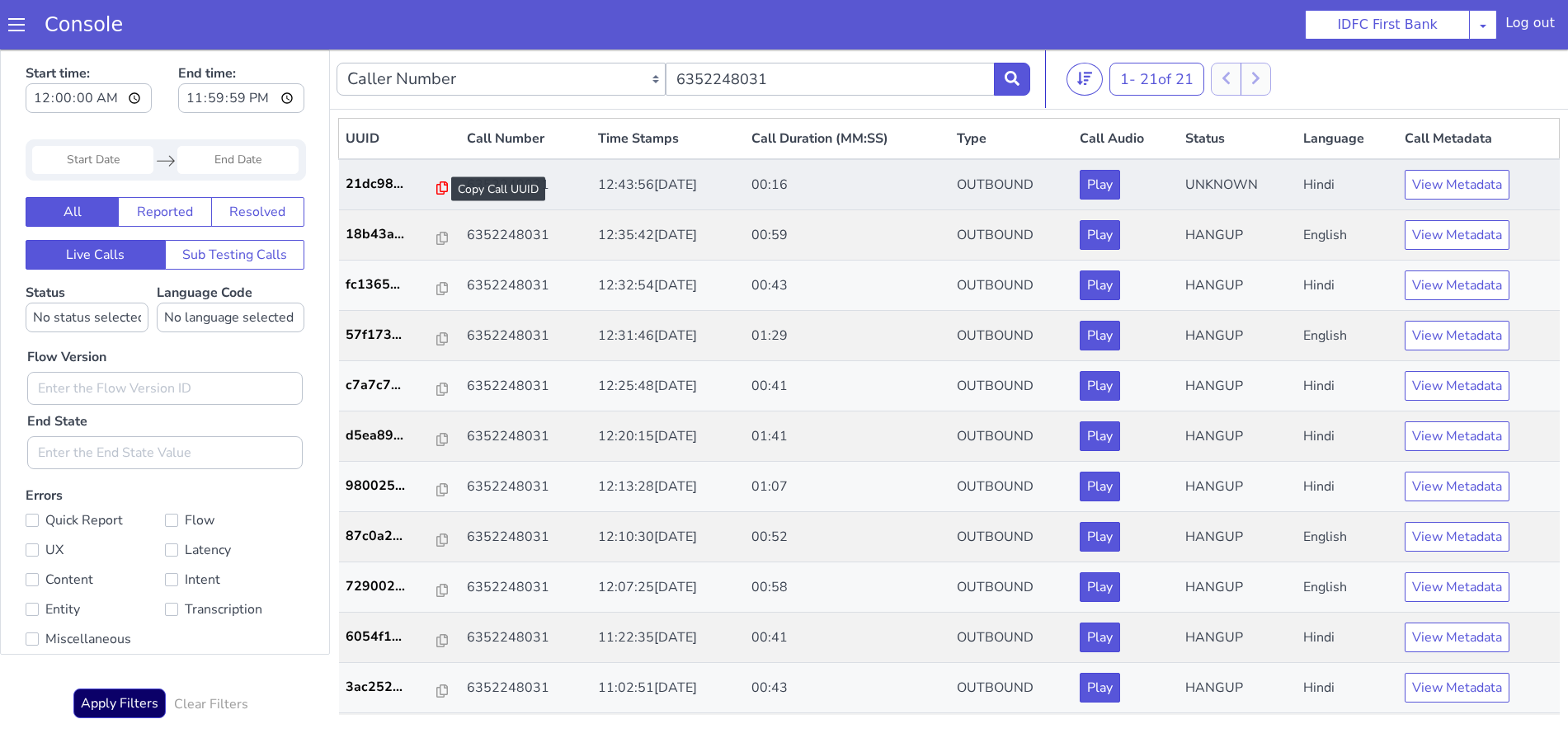
click at [436, 186] on icon at bounding box center [442, 188] width 12 height 13
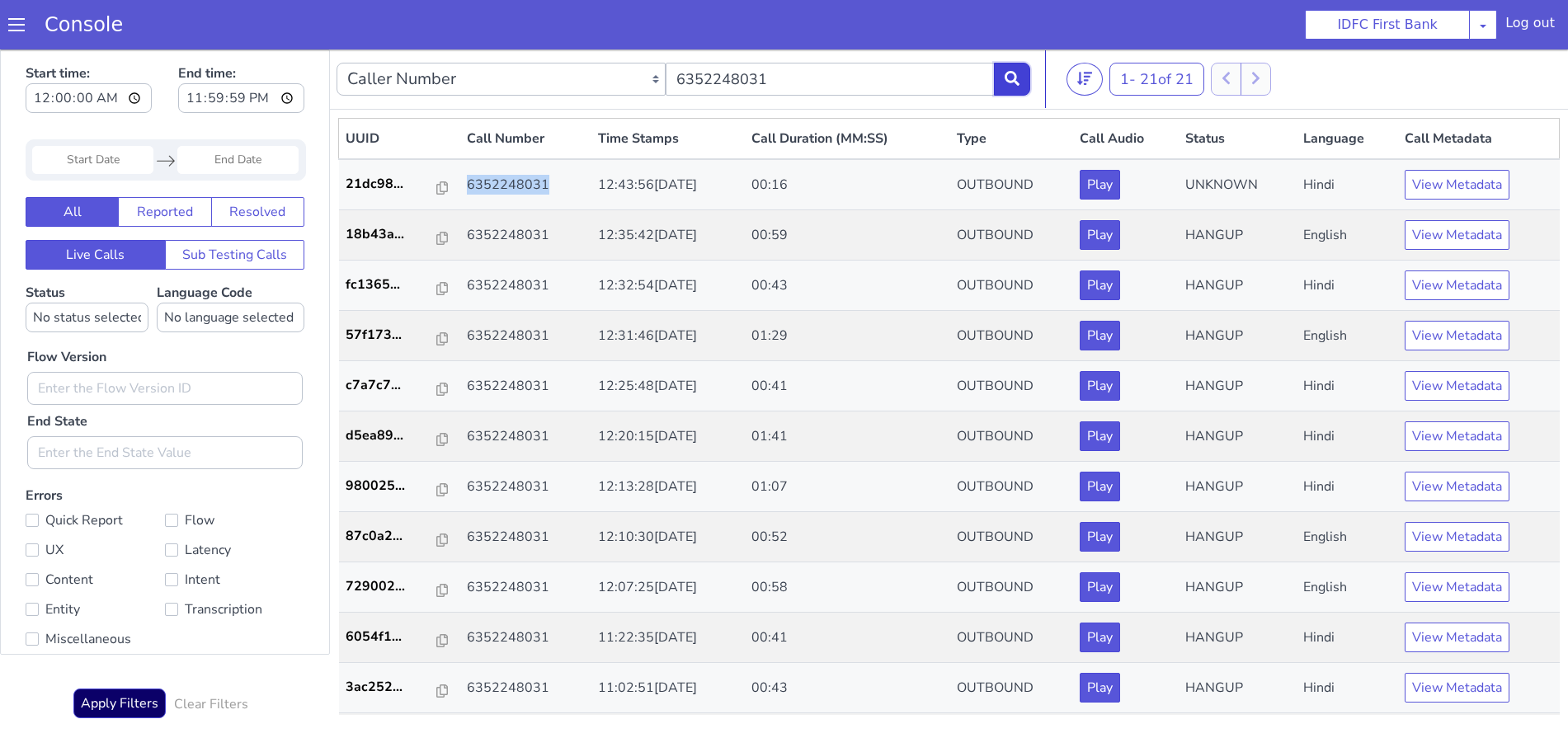
click at [1008, 83] on icon at bounding box center [1012, 78] width 15 height 15
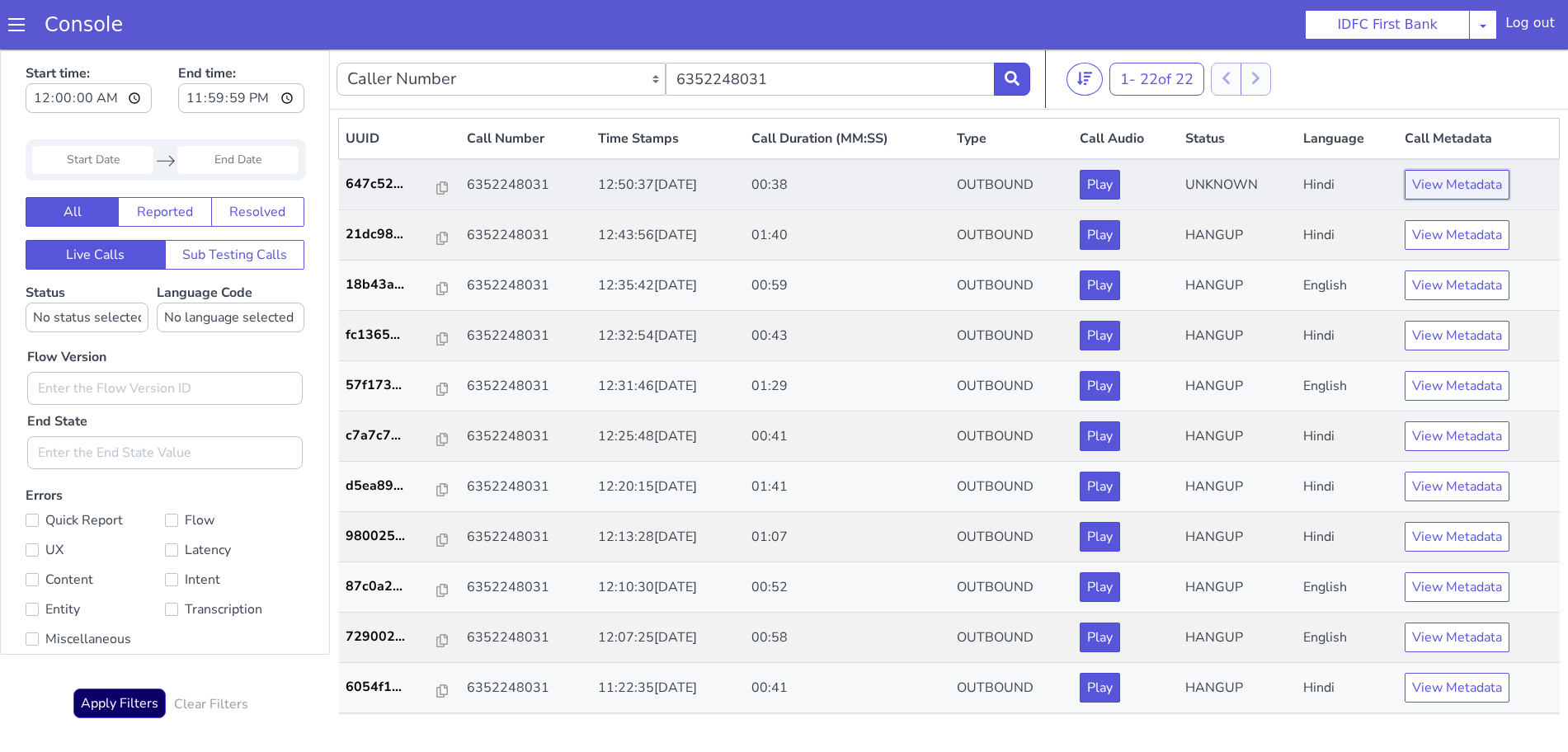
click at [1426, 178] on button "View Metadata" at bounding box center [1457, 185] width 105 height 29
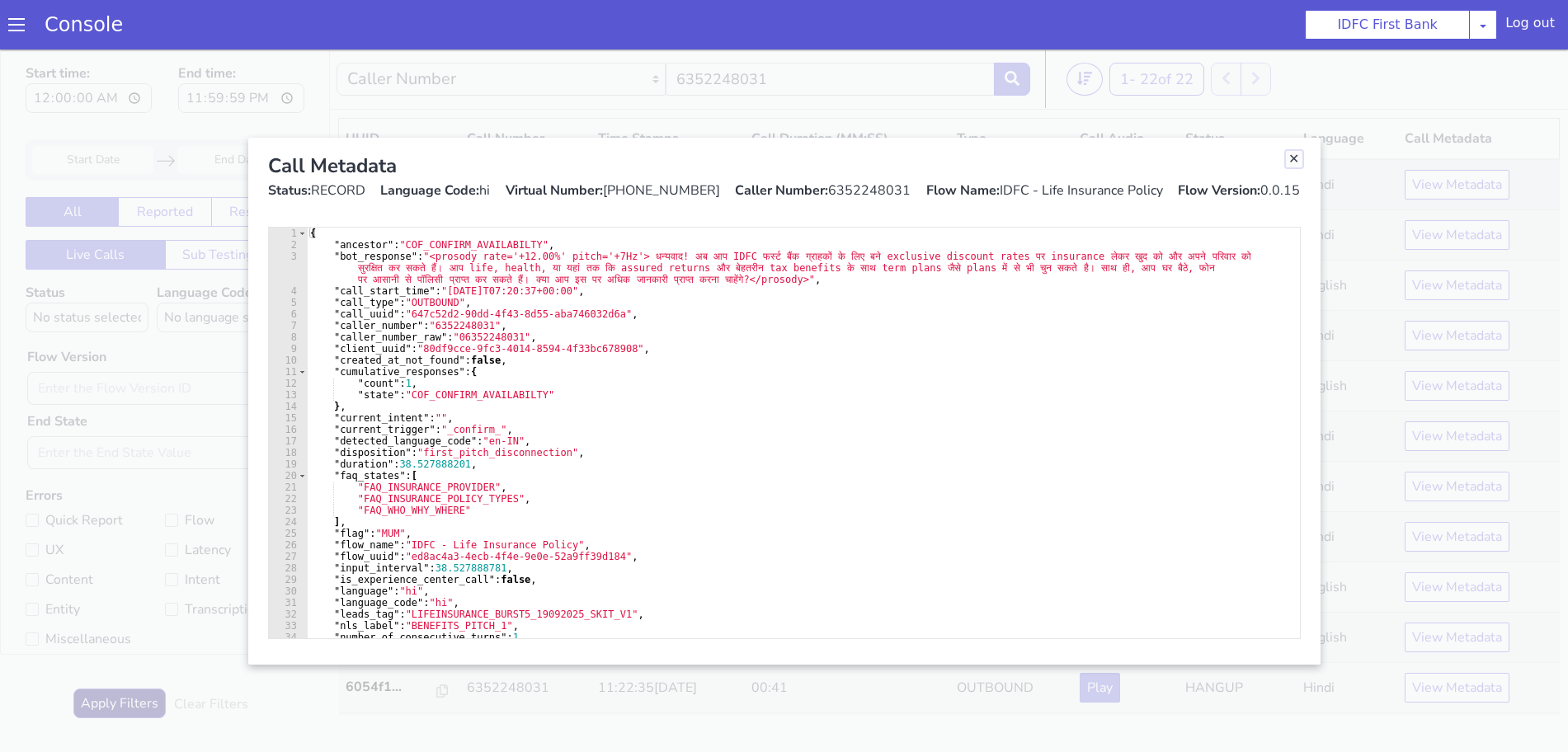
drag, startPoint x: 1291, startPoint y: 158, endPoint x: 1116, endPoint y: 205, distance: 181.2
click at [1292, 158] on link "Close" at bounding box center [1294, 159] width 17 height 17
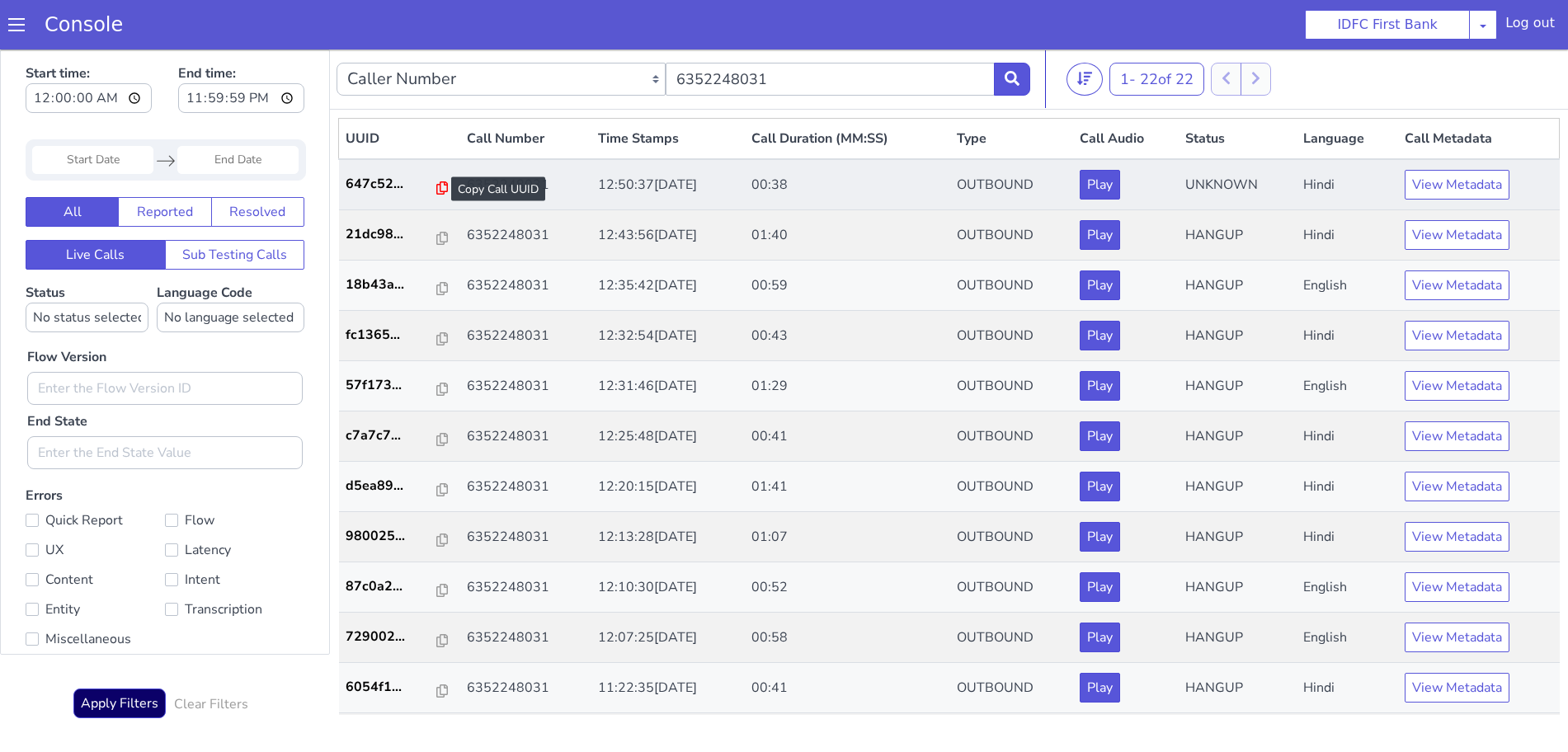
click at [436, 189] on icon at bounding box center [442, 188] width 12 height 13
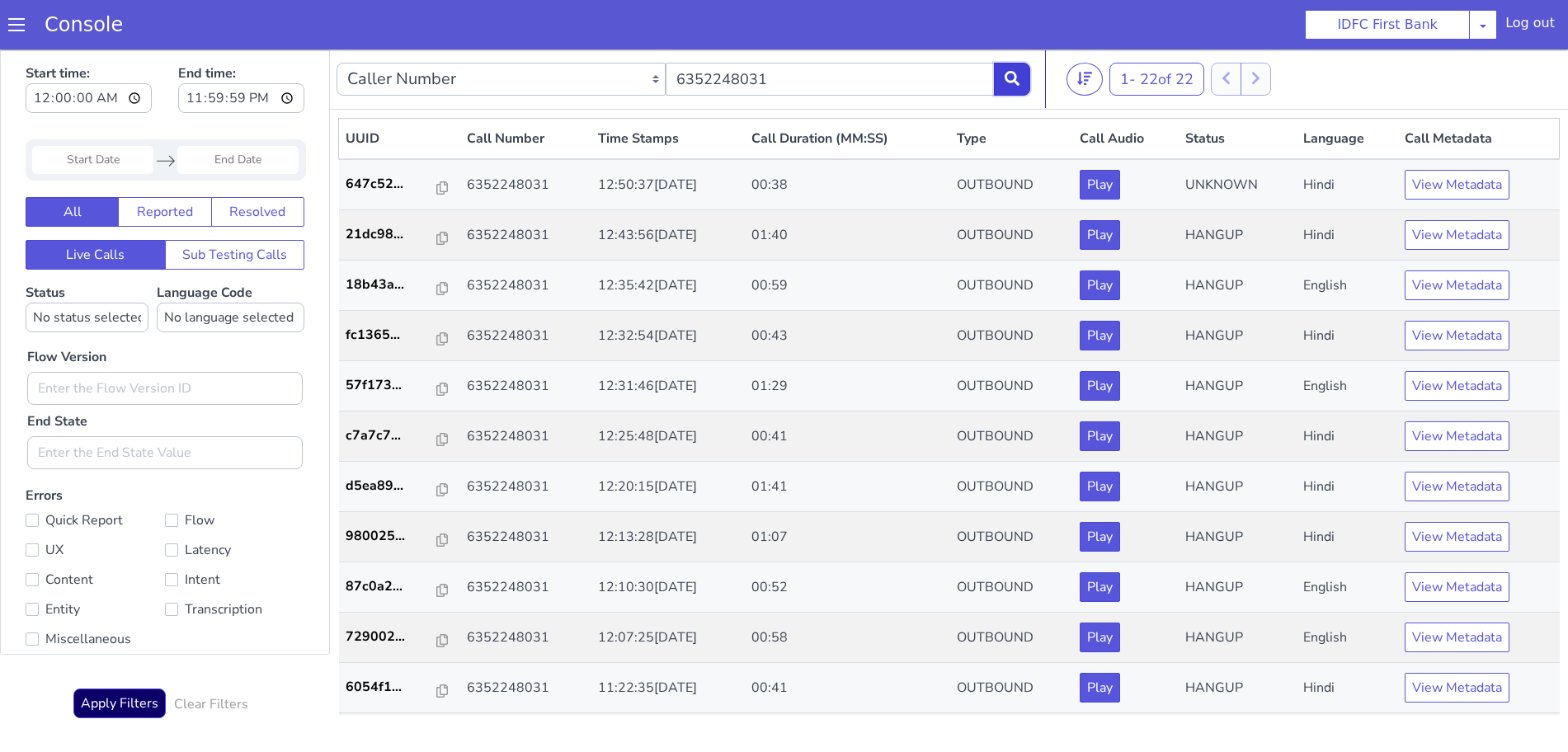
click at [1016, 83] on icon at bounding box center [1012, 78] width 15 height 15
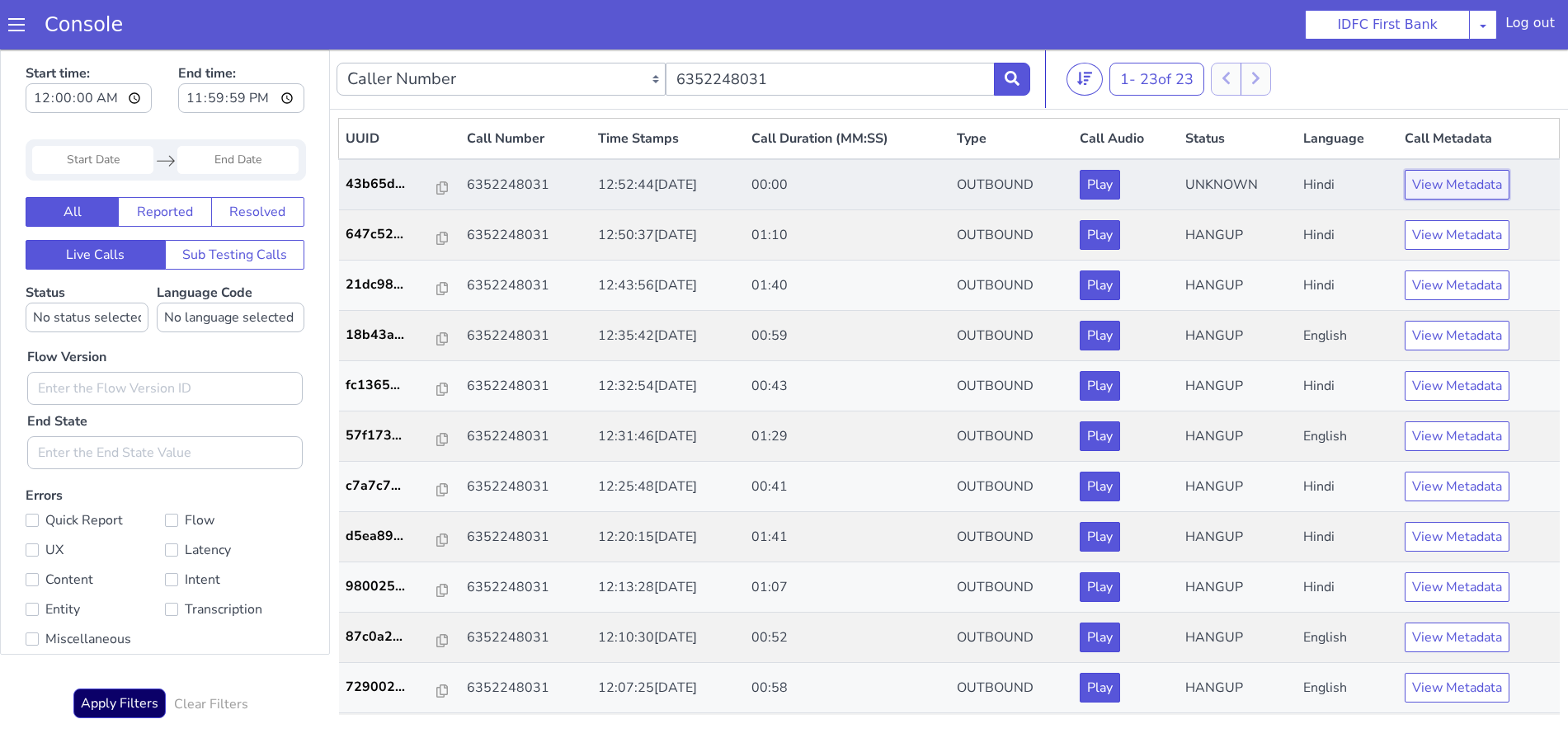
click at [1447, 186] on button "View Metadata" at bounding box center [1457, 185] width 105 height 29
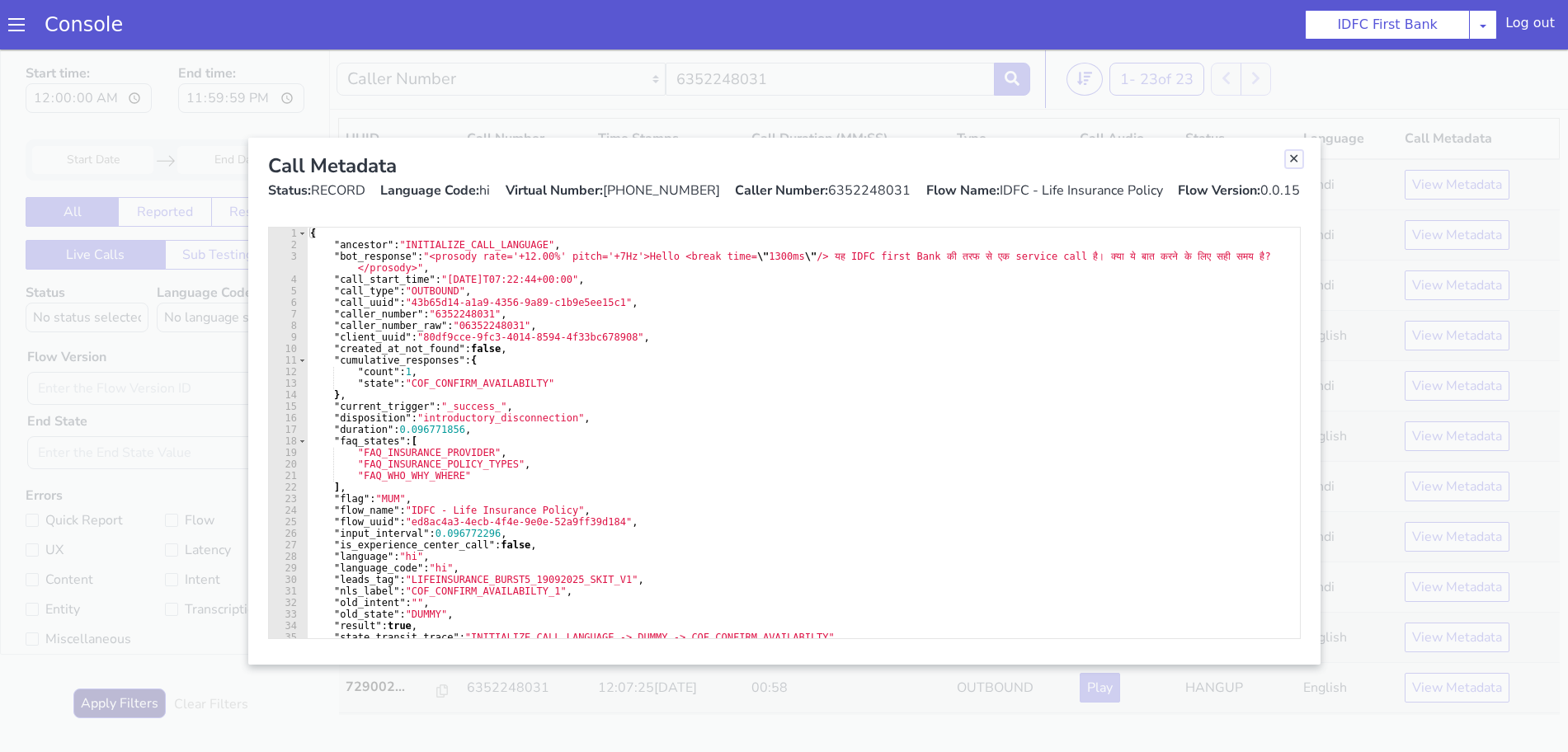
click at [1293, 156] on link "Close" at bounding box center [1294, 159] width 17 height 17
click at [1293, 156] on th "Status" at bounding box center [1237, 139] width 117 height 41
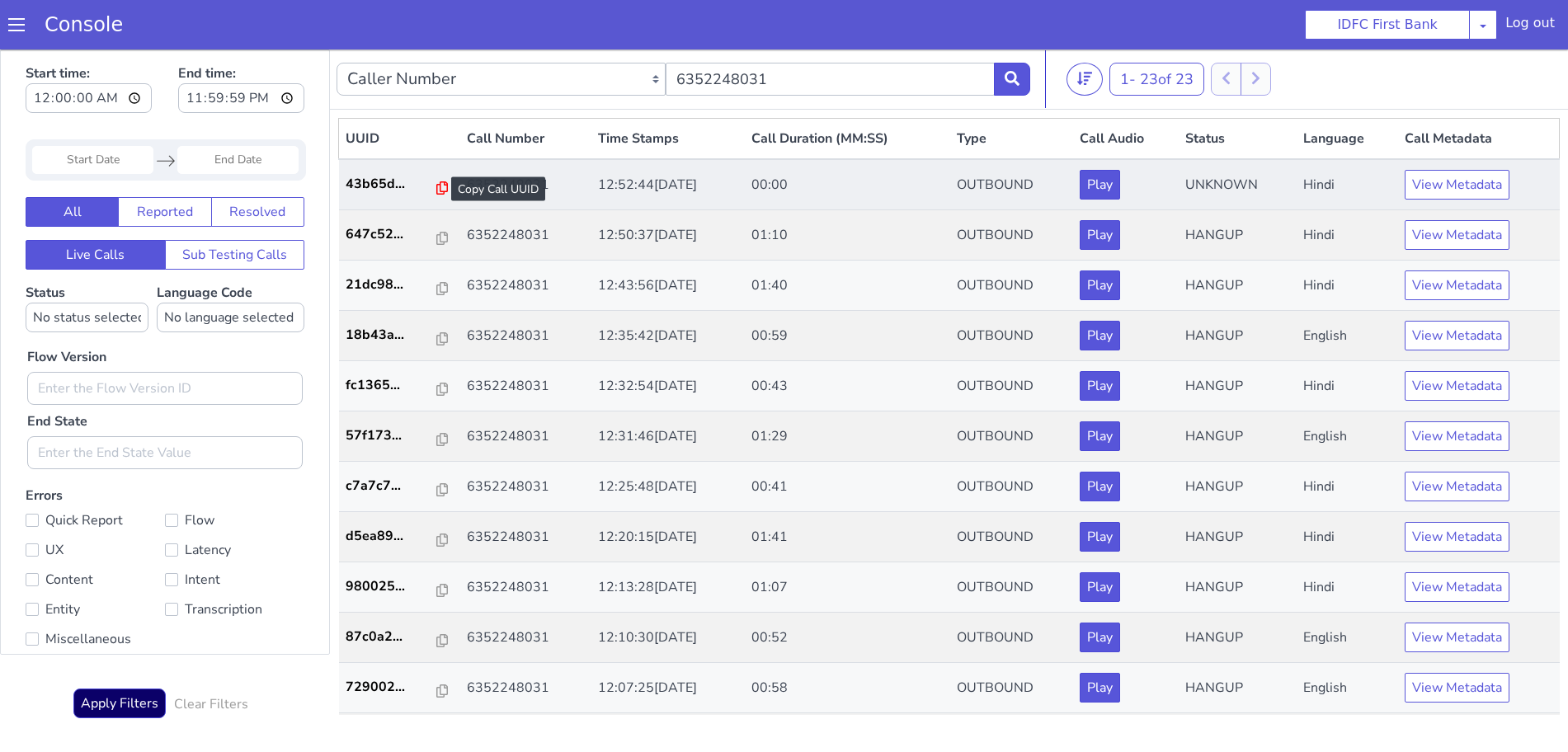
click at [436, 184] on icon at bounding box center [442, 188] width 12 height 13
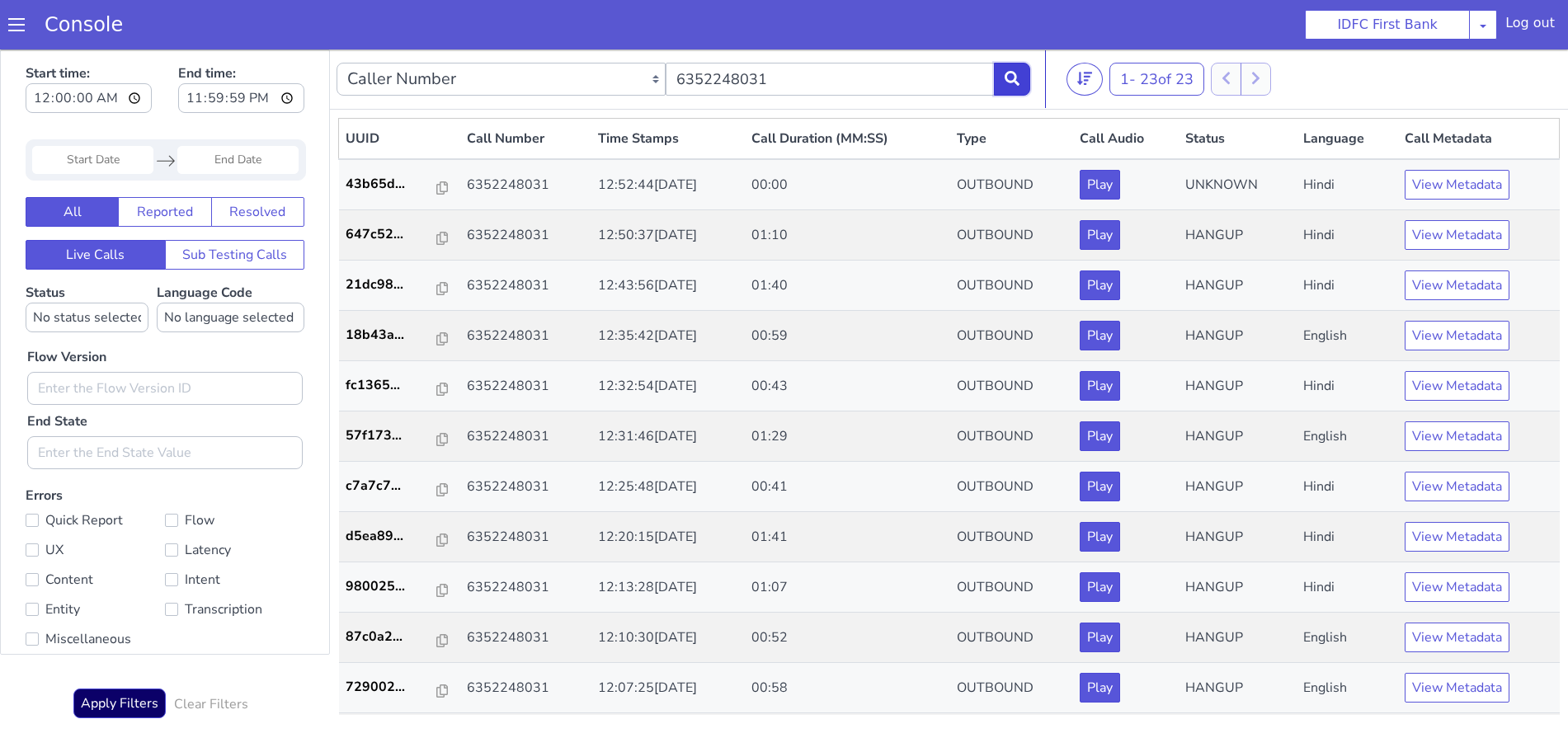
click at [1016, 72] on icon at bounding box center [1012, 78] width 15 height 15
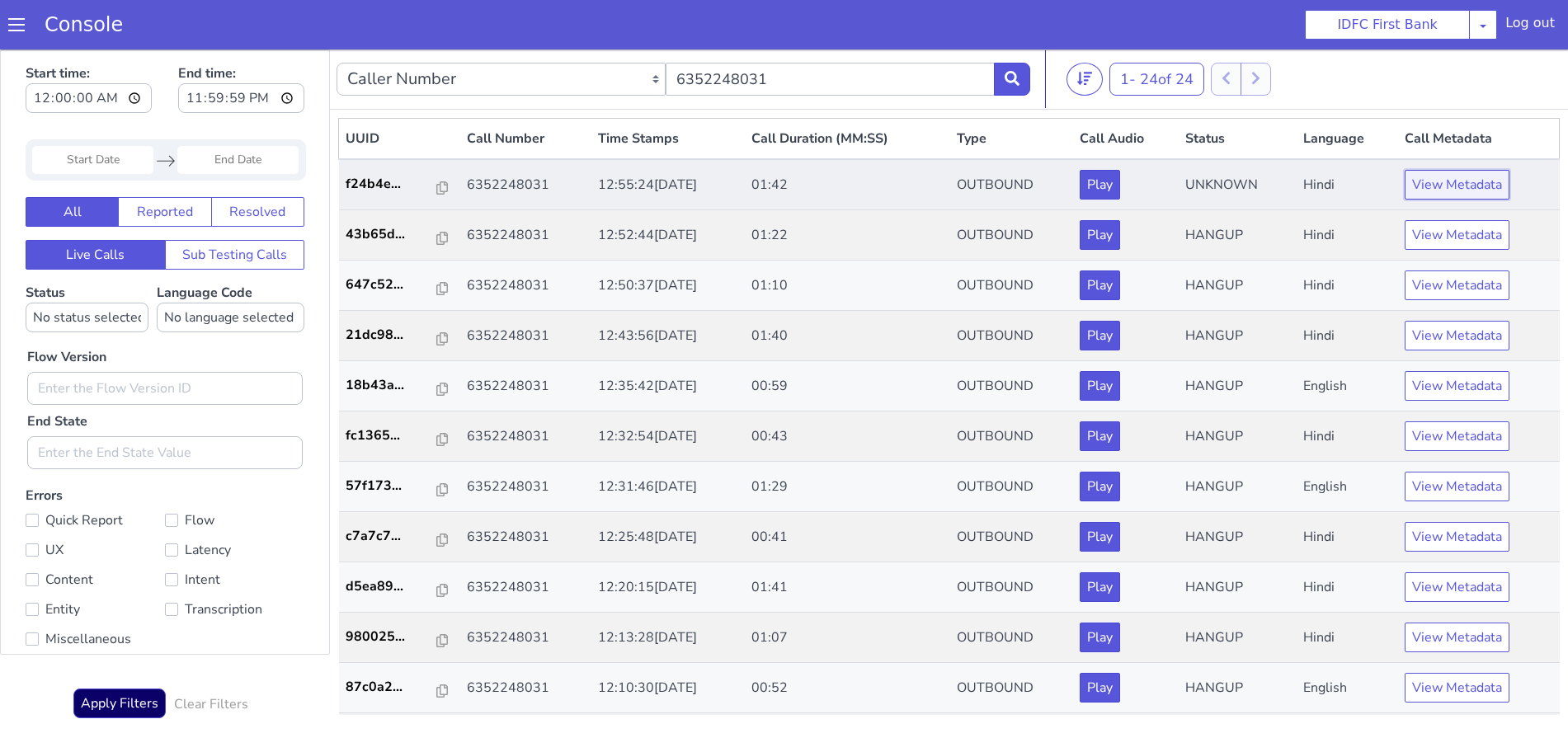
click at [1437, 182] on button "View Metadata" at bounding box center [1457, 185] width 105 height 29
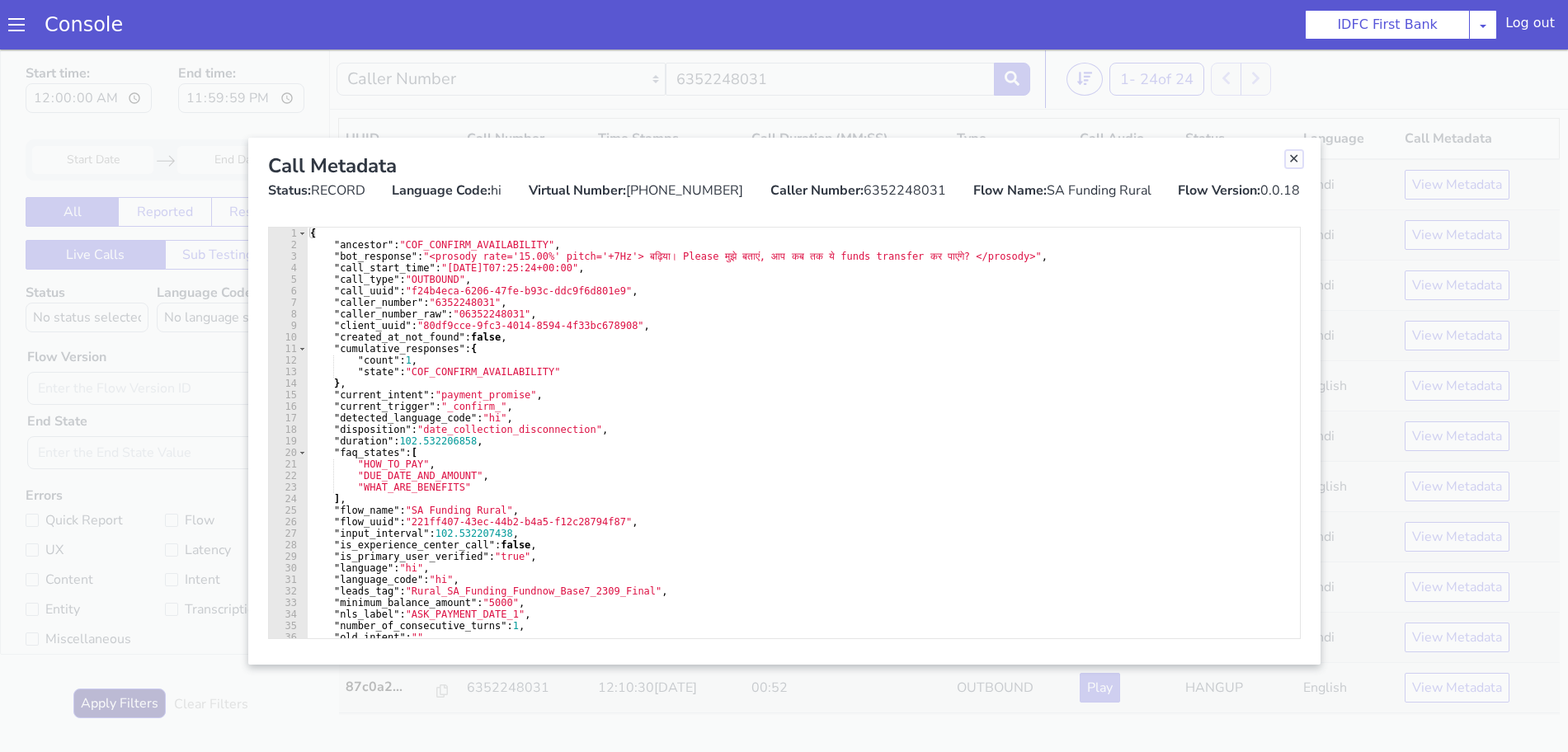
click at [1296, 163] on link "Close" at bounding box center [1294, 159] width 17 height 17
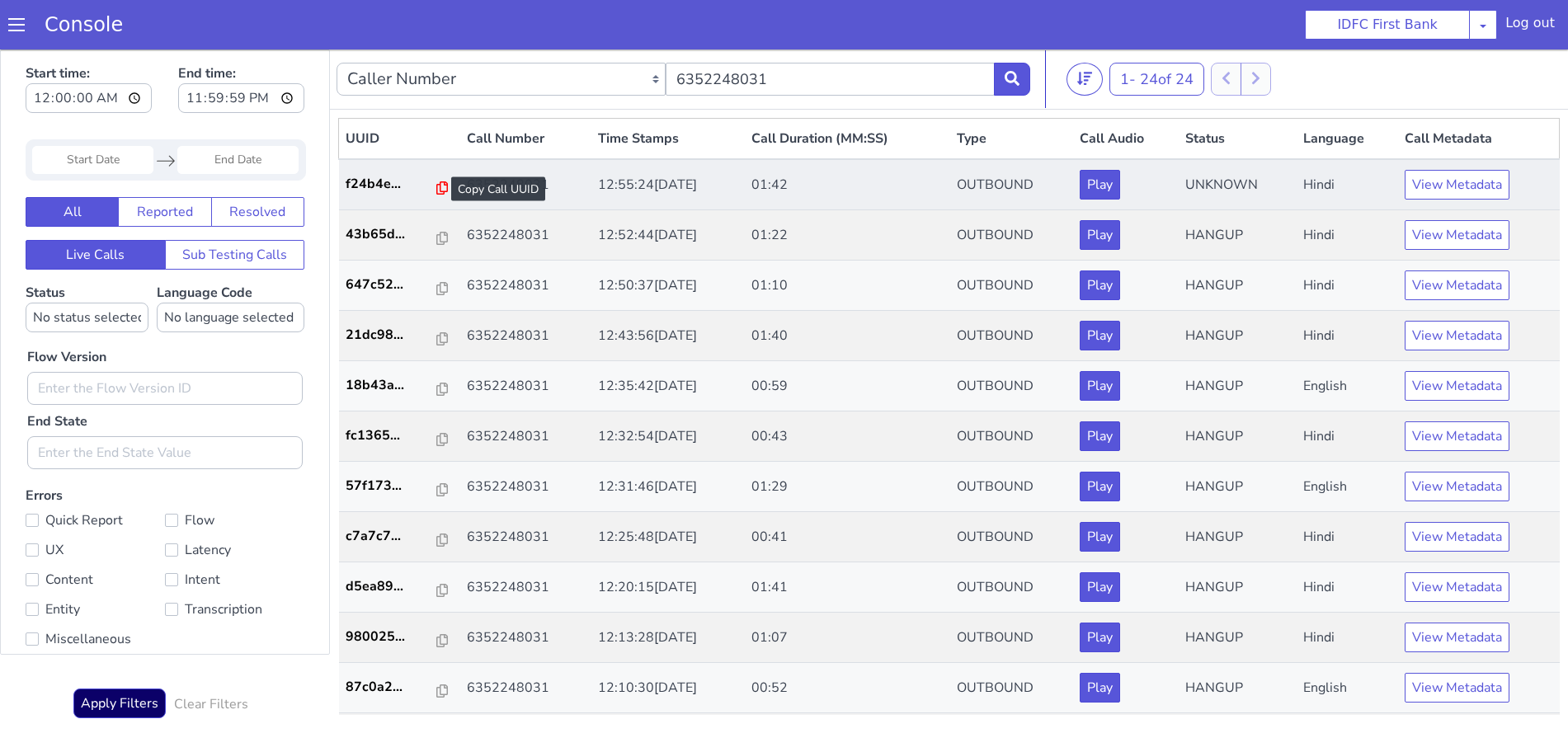
click at [436, 187] on icon at bounding box center [442, 188] width 12 height 13
